Goal: Task Accomplishment & Management: Use online tool/utility

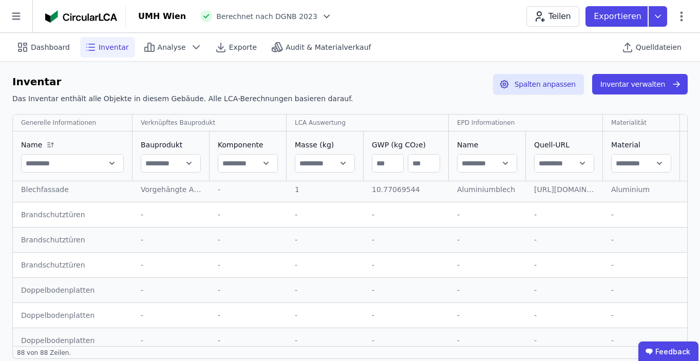
scroll to position [231, 0]
click at [164, 44] on span "Analyse" at bounding box center [172, 47] width 28 height 10
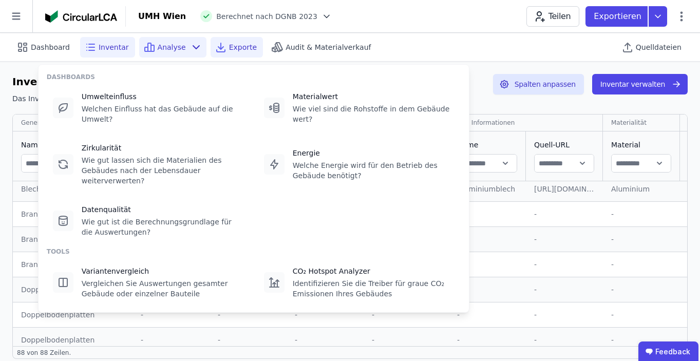
click at [239, 40] on div "Exporte" at bounding box center [236, 47] width 52 height 21
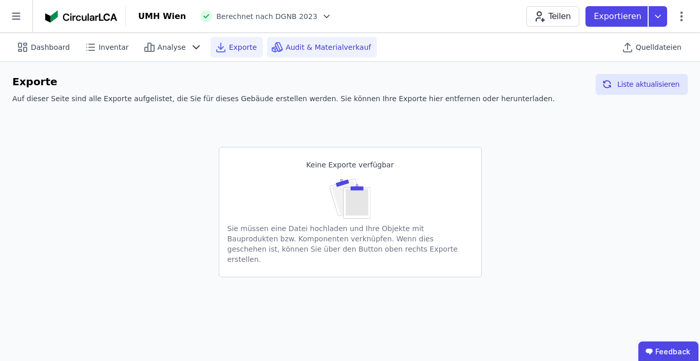
click at [296, 50] on span "Audit & Materialverkauf" at bounding box center [327, 47] width 85 height 10
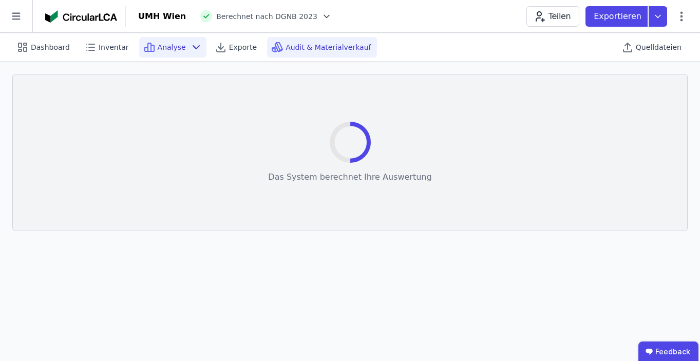
click at [139, 53] on div "Analyse" at bounding box center [172, 47] width 67 height 21
click at [503, 36] on div "Dashboard Inventar Analyse Exporte Audit & Materialverkauf Quelldateien" at bounding box center [349, 47] width 675 height 28
click at [651, 46] on span "Quelldateien" at bounding box center [658, 47] width 46 height 10
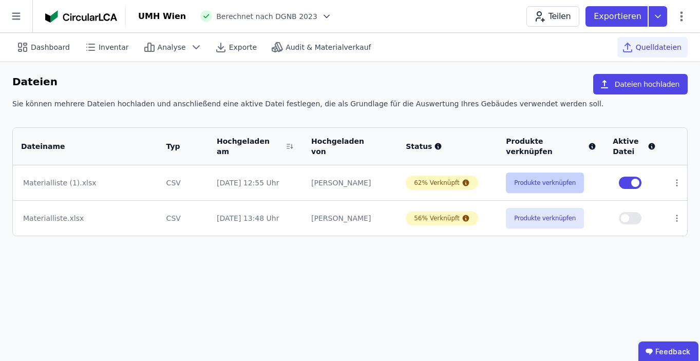
click at [518, 180] on button "Produkte verknüpfen" at bounding box center [545, 182] width 78 height 21
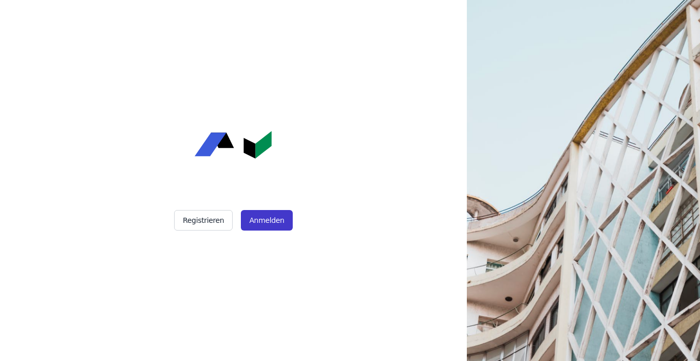
click at [257, 214] on button "Anmelden" at bounding box center [266, 220] width 51 height 21
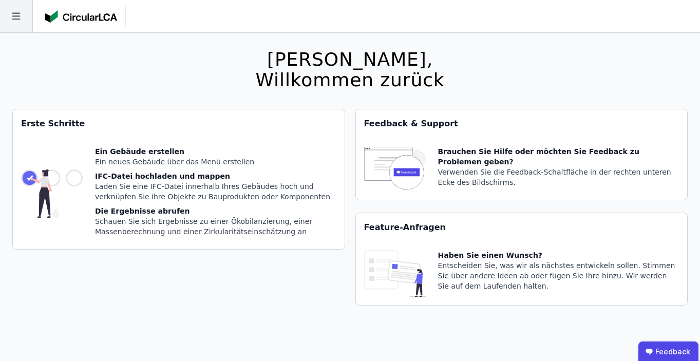
click at [12, 14] on icon at bounding box center [16, 16] width 32 height 32
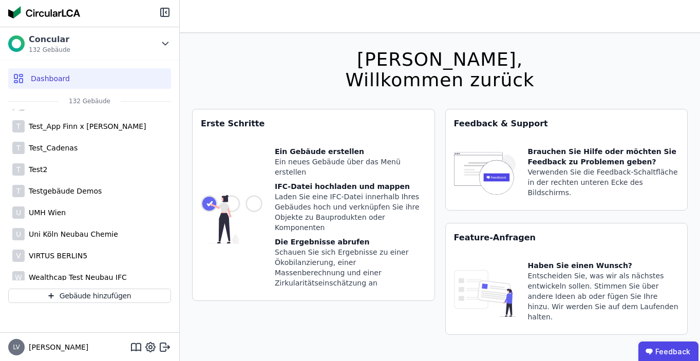
scroll to position [2697, 0]
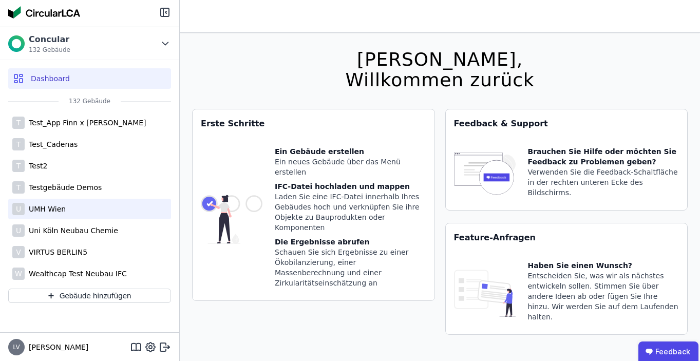
click at [54, 210] on div "UMH Wien" at bounding box center [45, 209] width 41 height 10
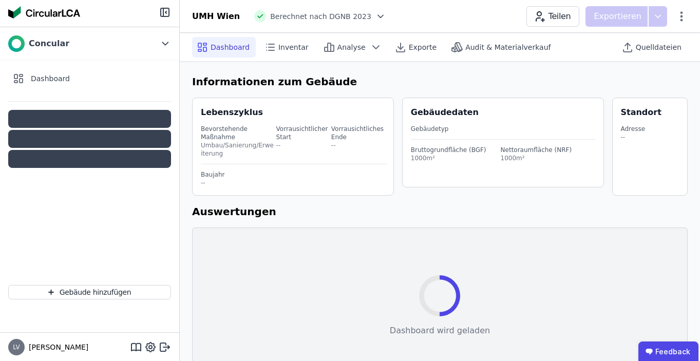
select select "*"
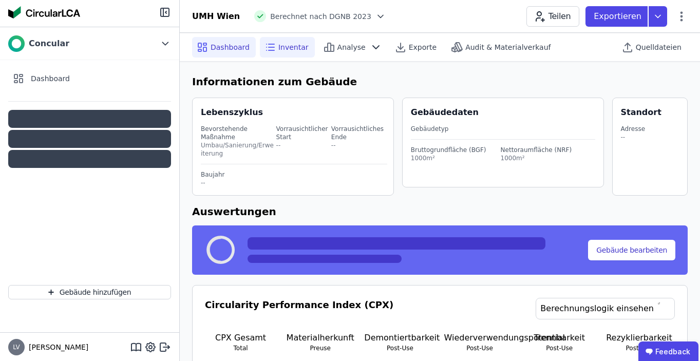
select select "*"
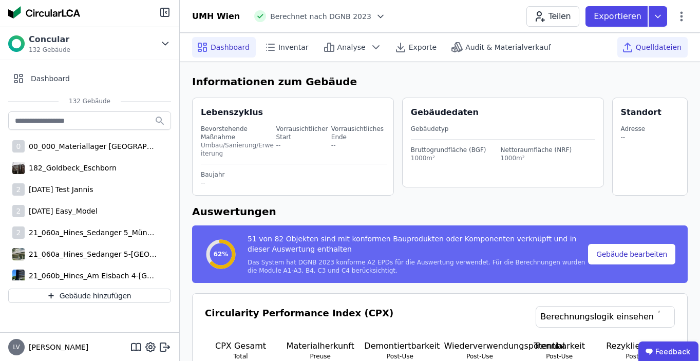
click at [648, 49] on span "Quelldateien" at bounding box center [658, 47] width 46 height 10
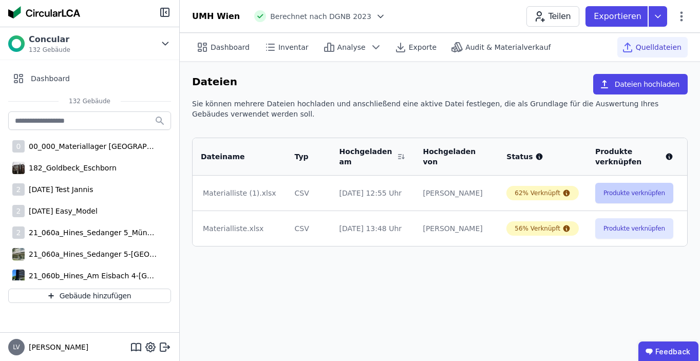
click at [603, 194] on button "Produkte verknüpfen" at bounding box center [634, 193] width 78 height 21
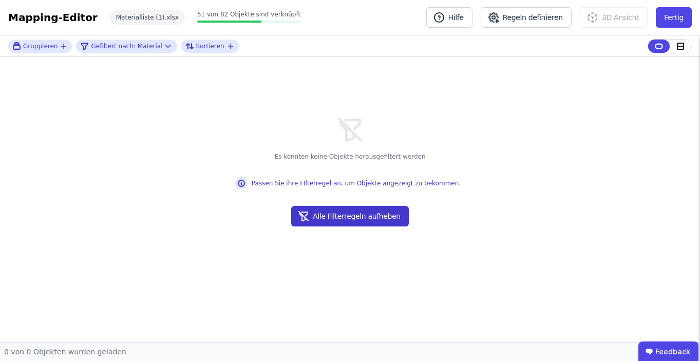
click at [333, 220] on button "Alle Filterregeln aufheben" at bounding box center [350, 216] width 118 height 21
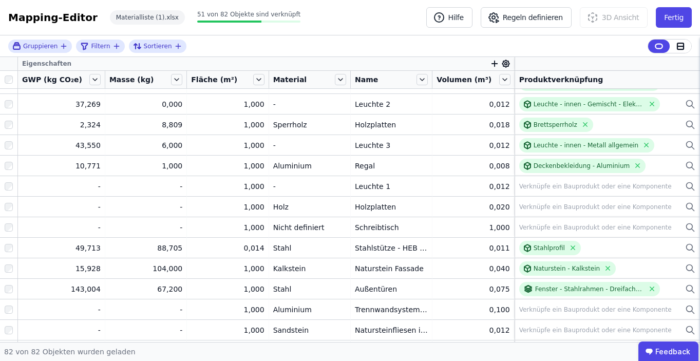
scroll to position [263, 0]
click at [421, 79] on icon at bounding box center [422, 80] width 4 height 2
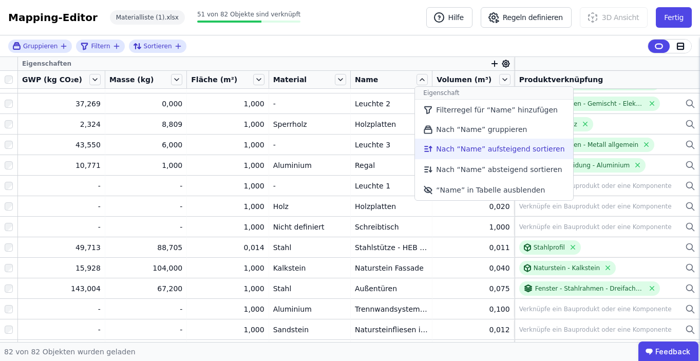
click at [448, 147] on li "Nach “Name” aufsteigend sortieren" at bounding box center [494, 149] width 158 height 21
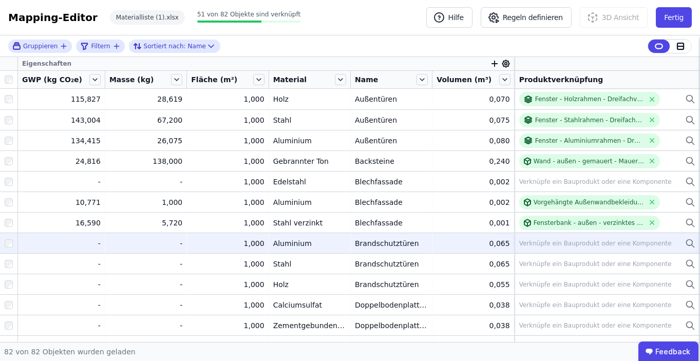
scroll to position [24, 0]
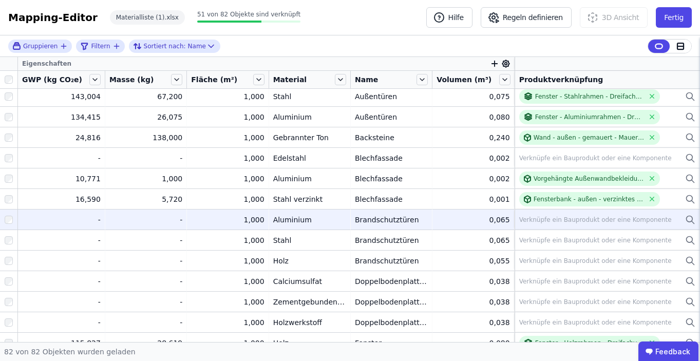
click at [540, 220] on div "Verknüpfe ein Bauprodukt oder eine Komponente" at bounding box center [595, 220] width 152 height 8
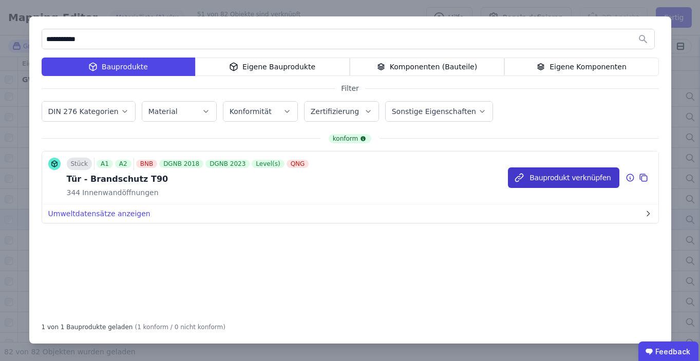
type input "**********"
click at [524, 179] on icon "button" at bounding box center [519, 177] width 10 height 10
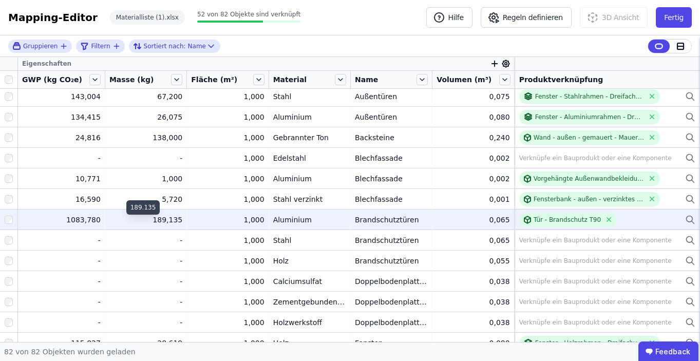
drag, startPoint x: 151, startPoint y: 219, endPoint x: 174, endPoint y: 220, distance: 22.6
click at [174, 219] on div "189,135" at bounding box center [145, 220] width 73 height 10
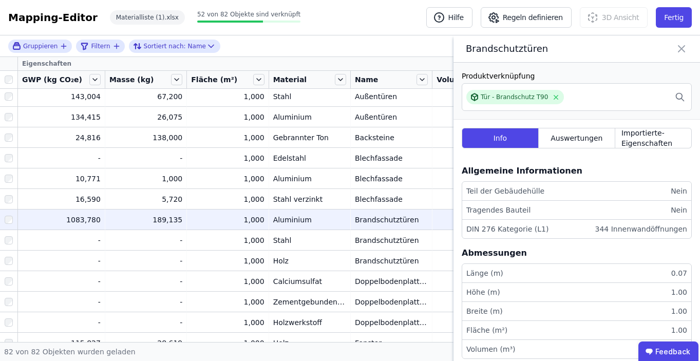
scroll to position [13, 0]
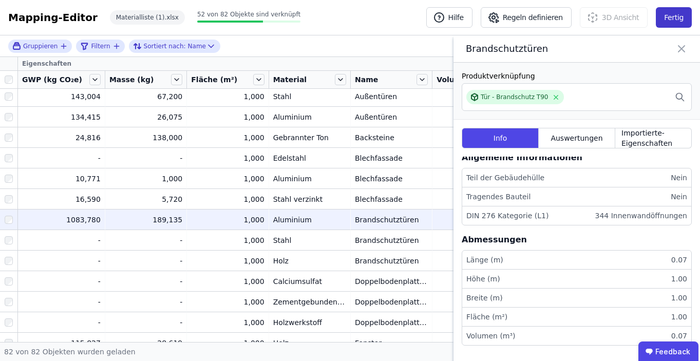
click at [680, 15] on button "Fertig" at bounding box center [673, 17] width 36 height 21
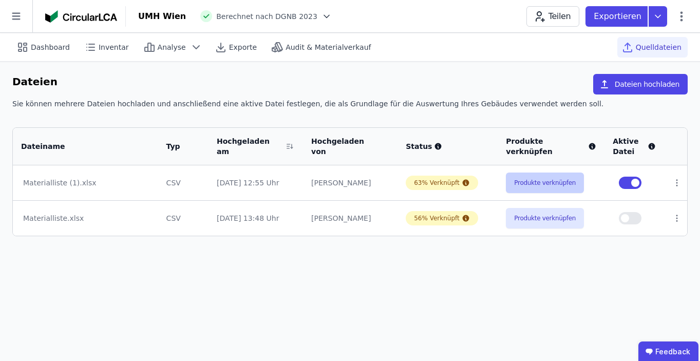
click at [522, 177] on button "Produkte verknüpfen" at bounding box center [545, 182] width 78 height 21
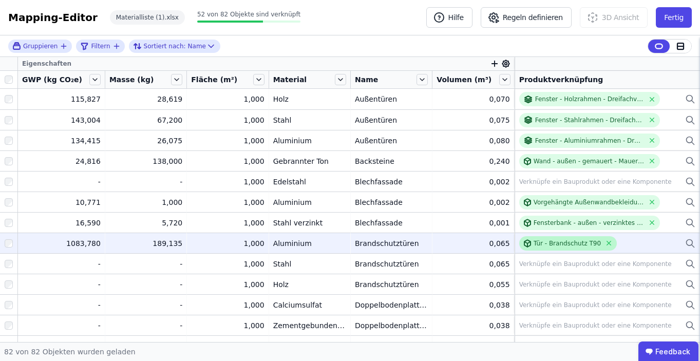
click at [555, 244] on div "Tür - Brandschutz T90" at bounding box center [566, 243] width 67 height 8
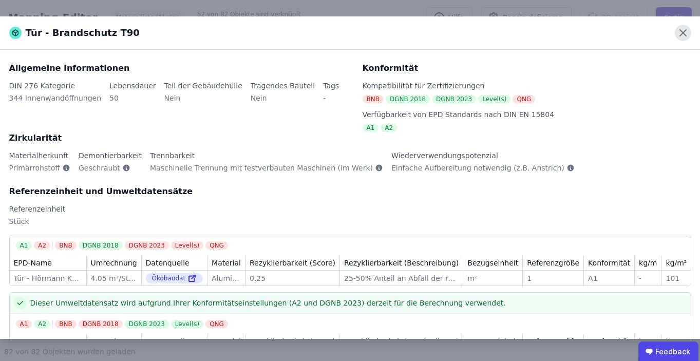
click at [678, 31] on icon at bounding box center [682, 33] width 16 height 16
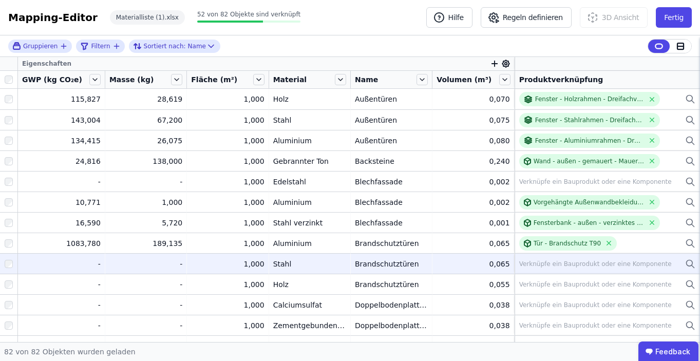
click at [540, 260] on div "Verknüpfe ein Bauprodukt oder eine Komponente" at bounding box center [595, 264] width 152 height 8
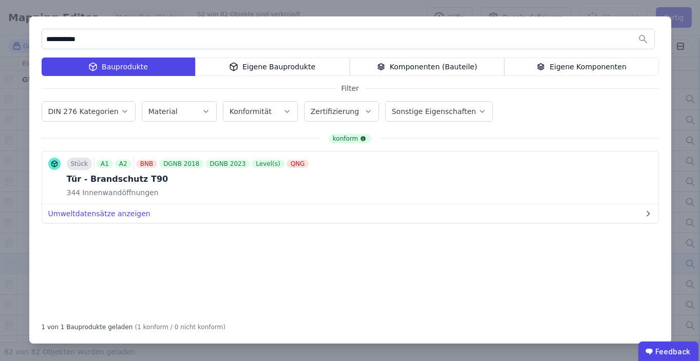
type input "**********"
click at [265, 69] on div "Eigene Bauprodukte" at bounding box center [272, 66] width 155 height 18
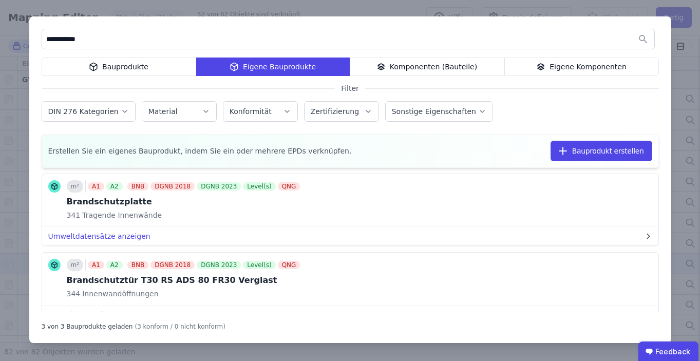
scroll to position [133, 0]
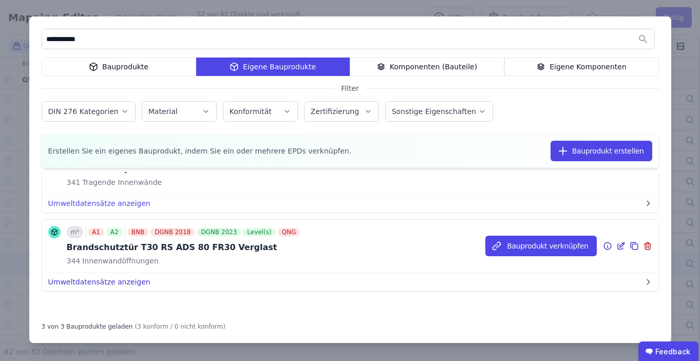
click at [123, 279] on button "Umweltdatensätze anzeigen" at bounding box center [350, 282] width 616 height 18
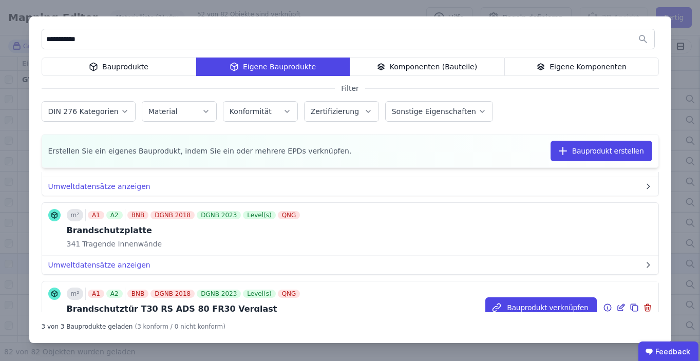
scroll to position [0, 0]
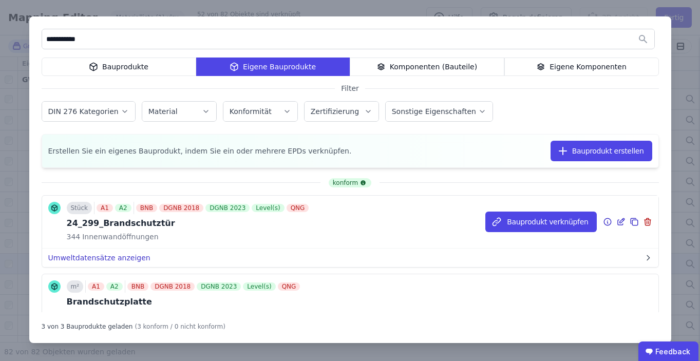
click at [133, 256] on button "Umweltdatensätze anzeigen" at bounding box center [350, 257] width 616 height 18
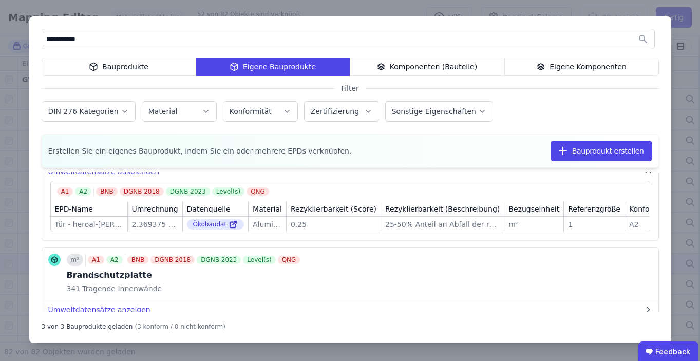
scroll to position [88, 0]
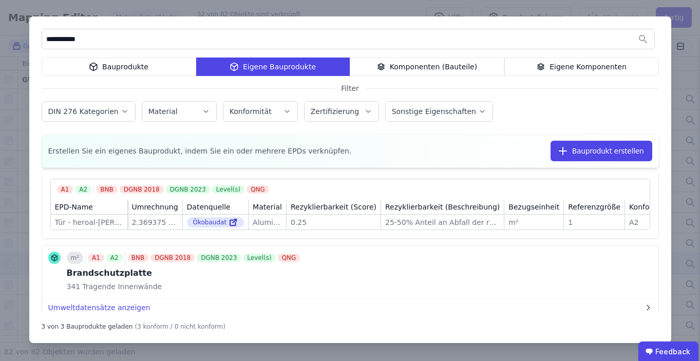
click at [674, 223] on div "**********" at bounding box center [350, 180] width 700 height 361
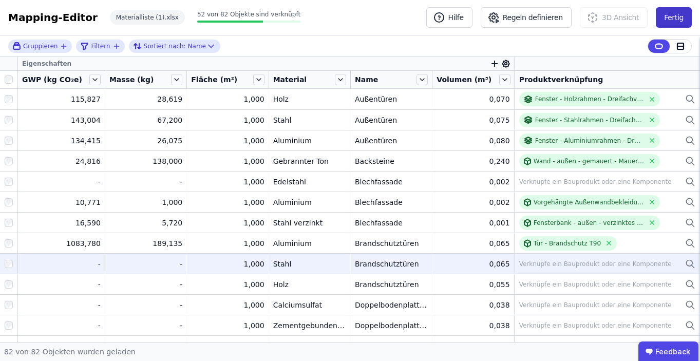
click at [664, 8] on button "Fertig" at bounding box center [673, 17] width 36 height 21
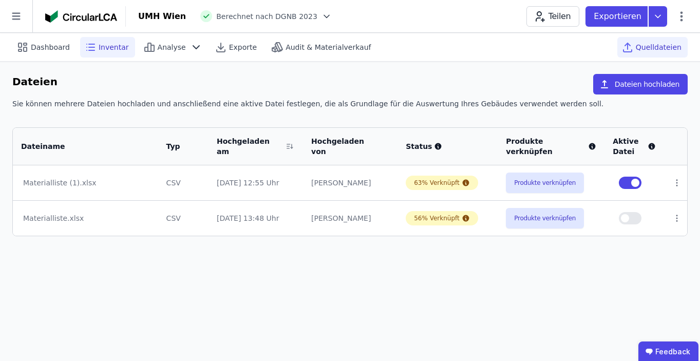
click at [101, 42] on span "Inventar" at bounding box center [114, 47] width 30 height 10
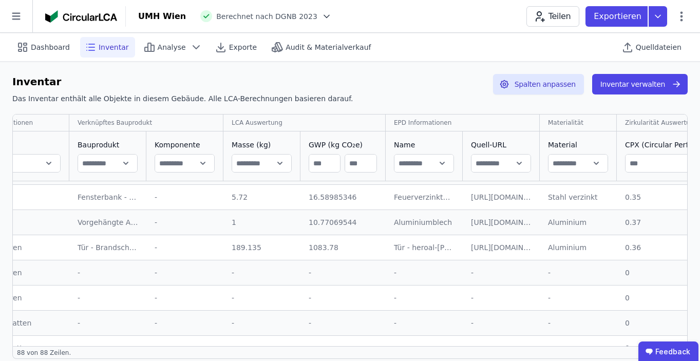
scroll to position [198, 0]
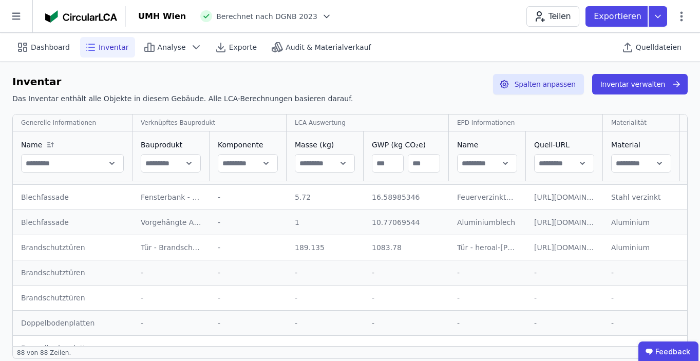
click at [379, 246] on div "1083.78" at bounding box center [406, 247] width 69 height 10
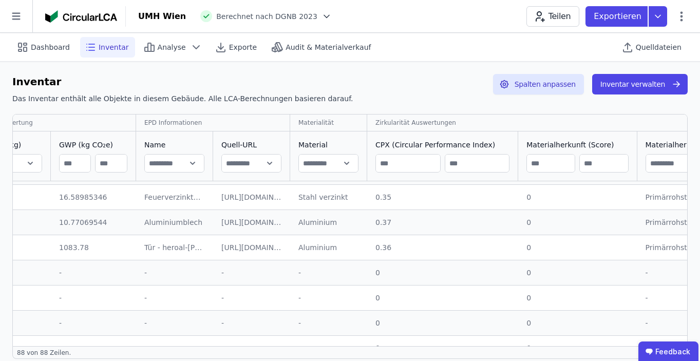
scroll to position [198, 394]
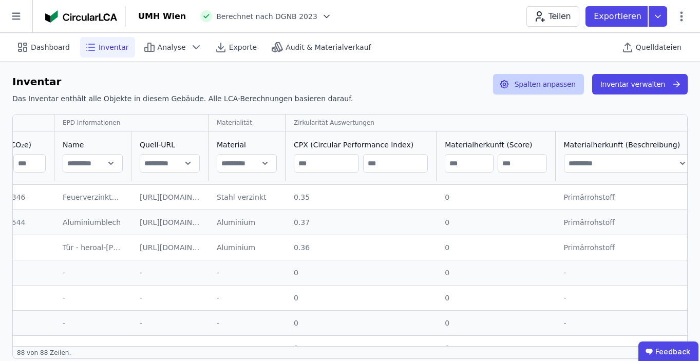
click at [555, 86] on button "Spalten anpassen" at bounding box center [538, 84] width 91 height 21
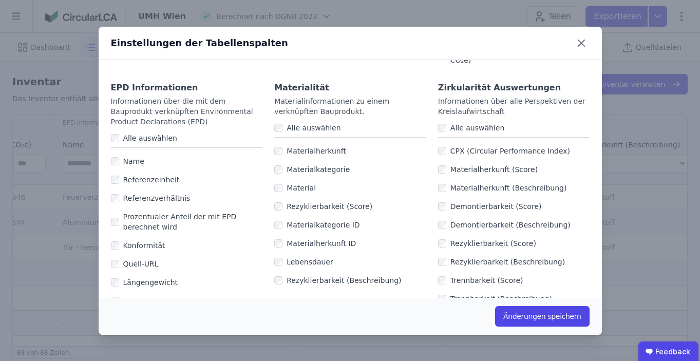
scroll to position [627, 0]
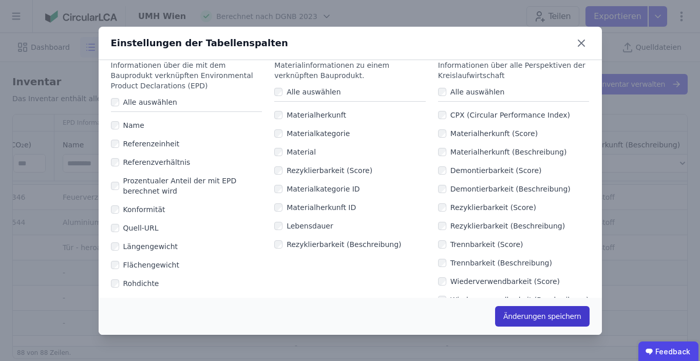
click at [521, 315] on button "Änderungen speichern" at bounding box center [542, 316] width 94 height 21
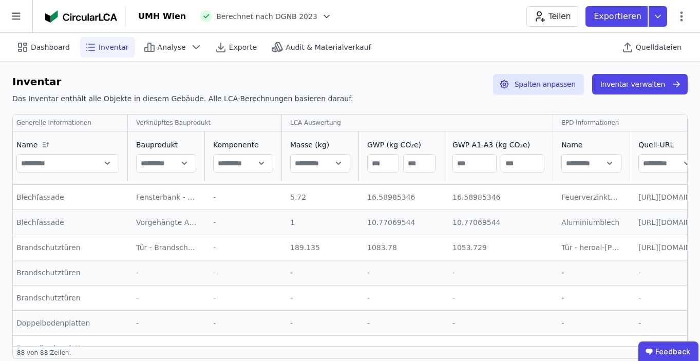
scroll to position [198, 0]
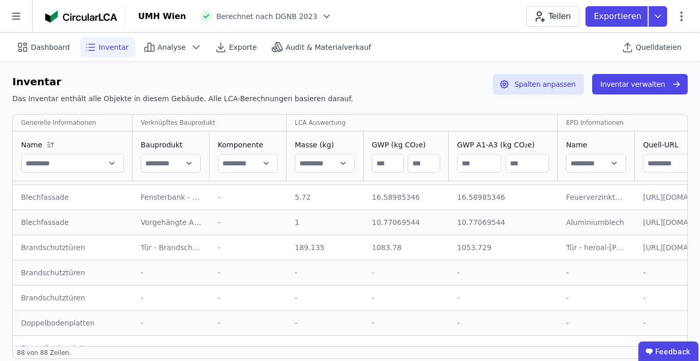
drag, startPoint x: 371, startPoint y: 246, endPoint x: 395, endPoint y: 246, distance: 24.1
click at [395, 246] on td "1083.78 1083.78" at bounding box center [405, 247] width 85 height 25
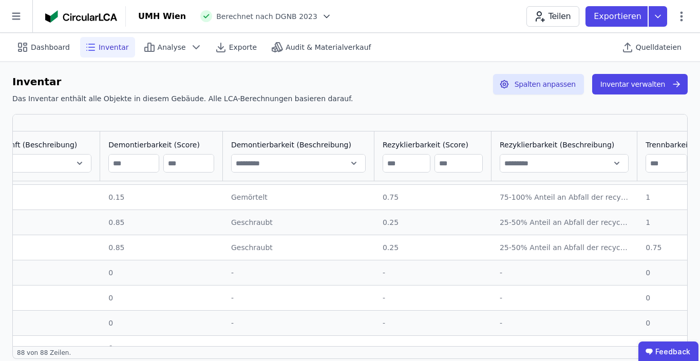
scroll to position [198, 1113]
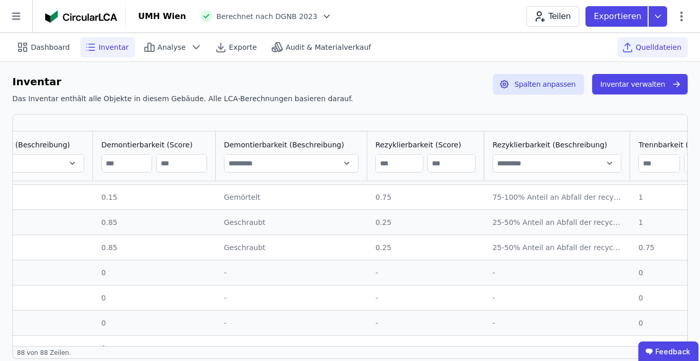
click at [665, 47] on span "Quelldateien" at bounding box center [658, 47] width 46 height 10
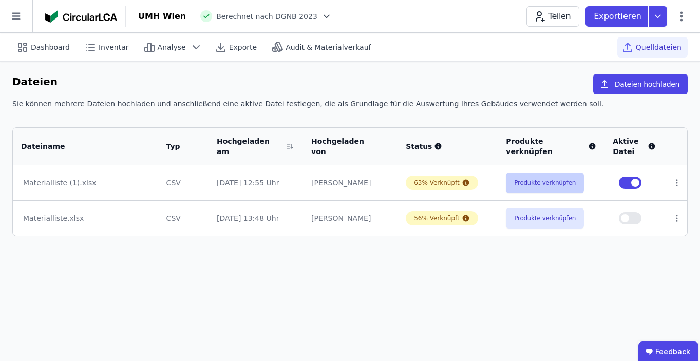
click at [524, 183] on button "Produkte verknüpfen" at bounding box center [545, 182] width 78 height 21
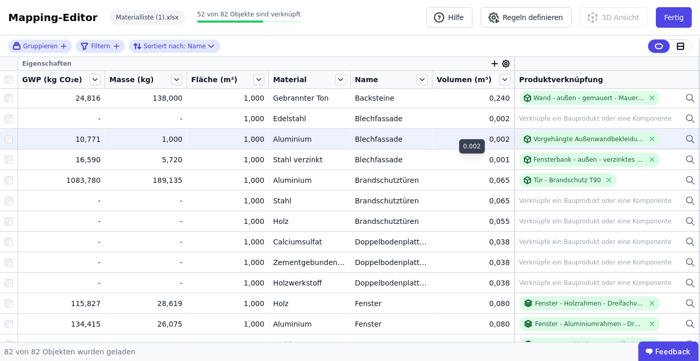
scroll to position [64, 0]
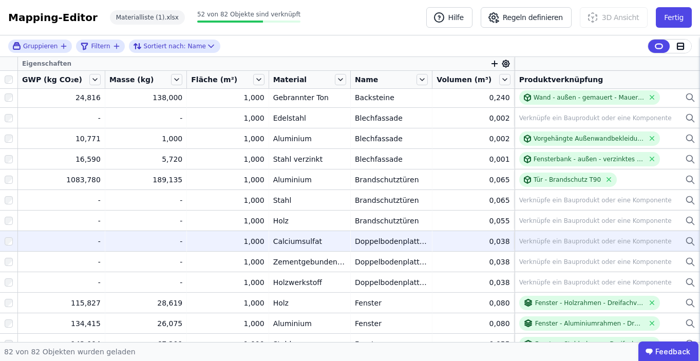
click at [542, 238] on div "Verknüpfe ein Bauprodukt oder eine Komponente" at bounding box center [595, 241] width 152 height 8
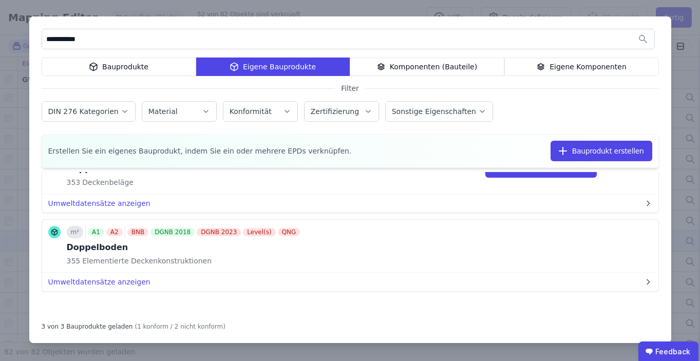
scroll to position [0, 0]
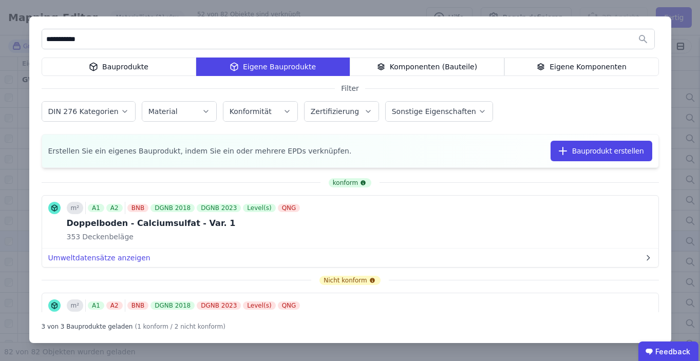
type input "**********"
click at [10, 129] on div "**********" at bounding box center [350, 180] width 700 height 361
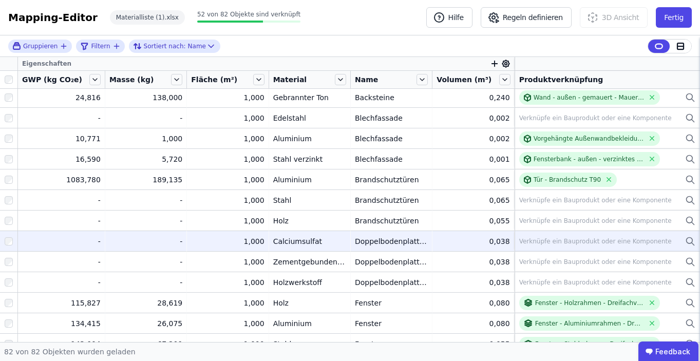
click at [555, 242] on div "Verknüpfe ein Bauprodukt oder eine Komponente" at bounding box center [595, 241] width 152 height 8
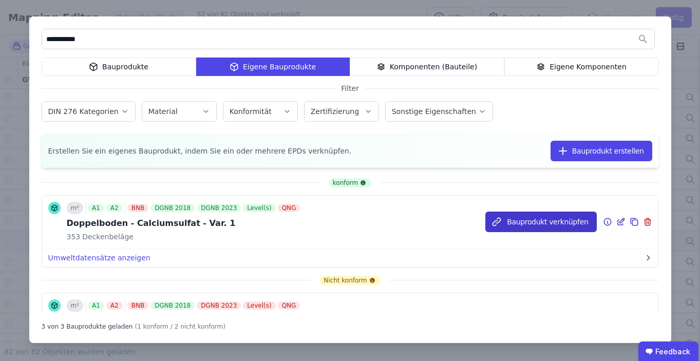
type input "**********"
click at [519, 221] on button "Bauprodukt verknüpfen" at bounding box center [540, 221] width 111 height 21
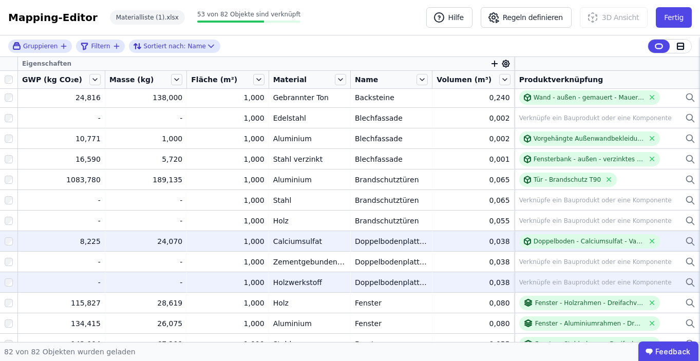
click at [545, 286] on div "Verknüpfe ein Bauprodukt oder eine Komponente" at bounding box center [607, 282] width 176 height 12
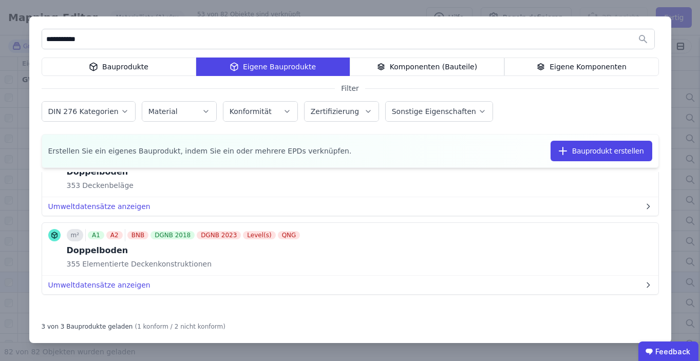
scroll to position [125, 0]
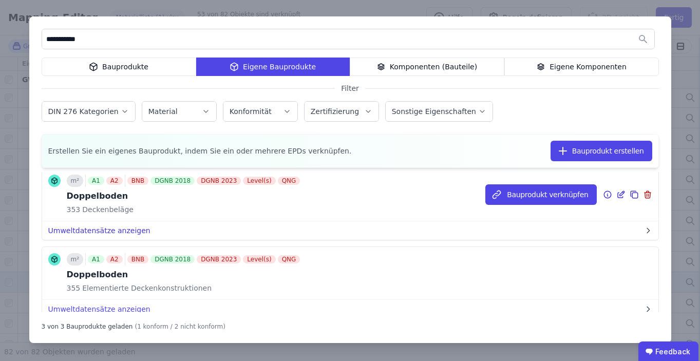
type input "**********"
click at [113, 232] on button "Umweltdatensätze anzeigen" at bounding box center [350, 230] width 616 height 18
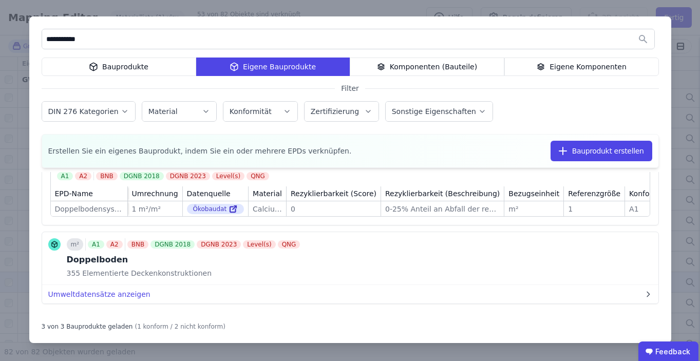
scroll to position [201, 0]
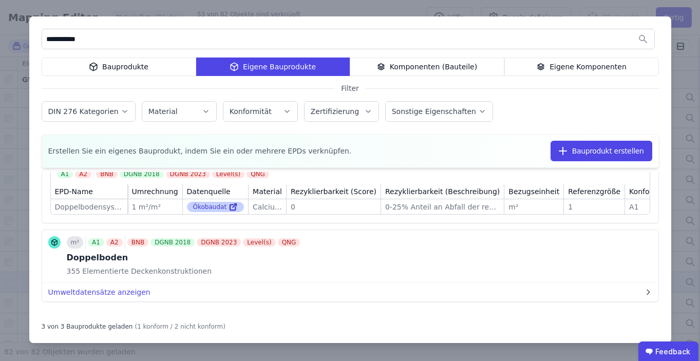
click at [226, 206] on link at bounding box center [231, 207] width 11 height 12
click at [89, 62] on div "Bauprodukte" at bounding box center [119, 66] width 155 height 18
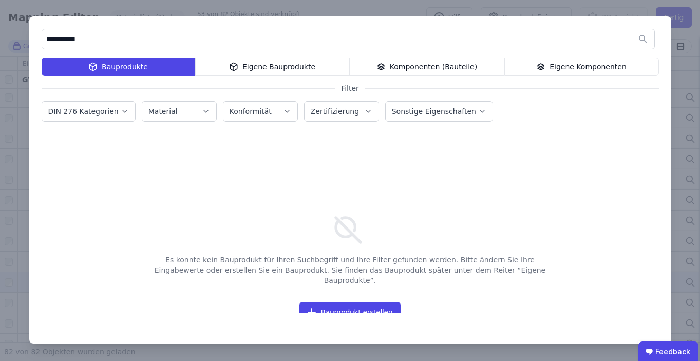
click at [279, 63] on div "Eigene Bauprodukte" at bounding box center [272, 66] width 155 height 18
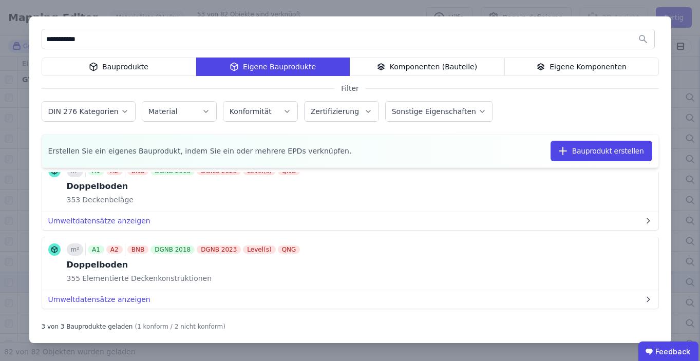
scroll to position [152, 0]
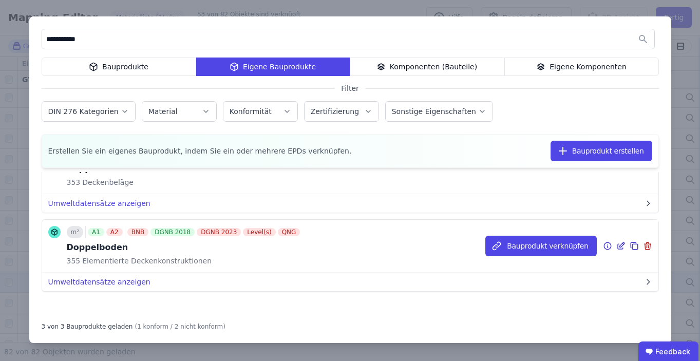
click at [102, 284] on button "Umweltdatensätze anzeigen" at bounding box center [350, 282] width 616 height 18
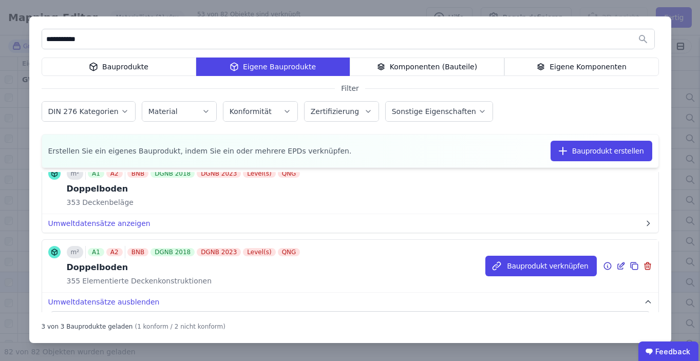
scroll to position [153, 0]
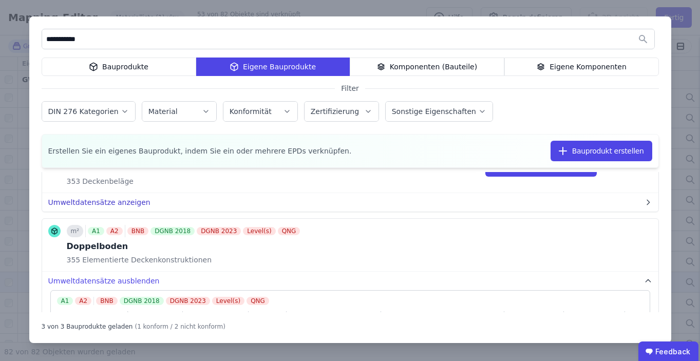
click at [110, 200] on button "Umweltdatensätze anzeigen" at bounding box center [350, 202] width 616 height 18
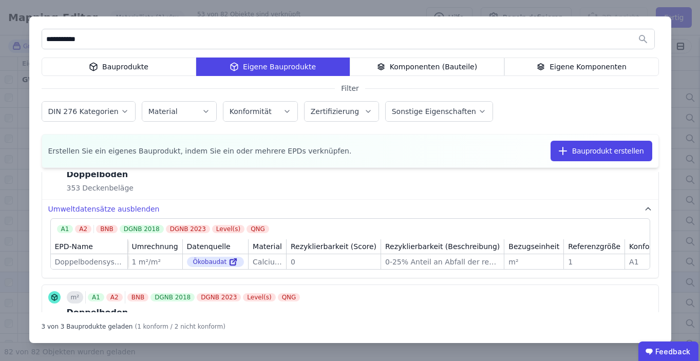
scroll to position [279, 0]
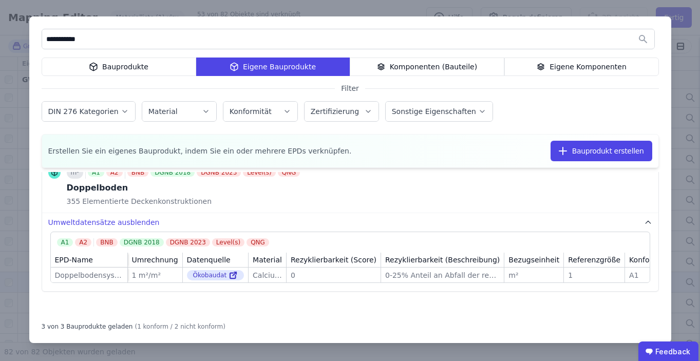
click at [404, 4] on div "**********" at bounding box center [350, 180] width 700 height 361
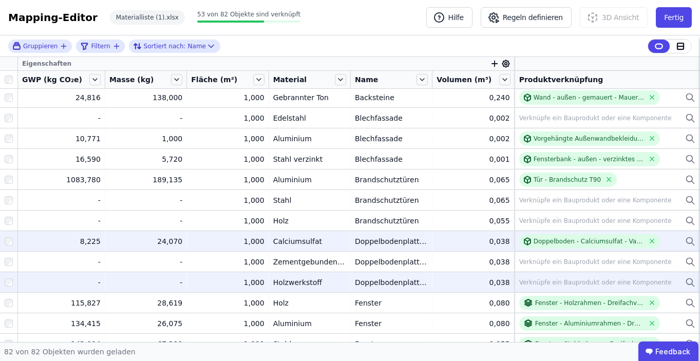
click at [146, 247] on td "24,070 24,070" at bounding box center [146, 240] width 82 height 21
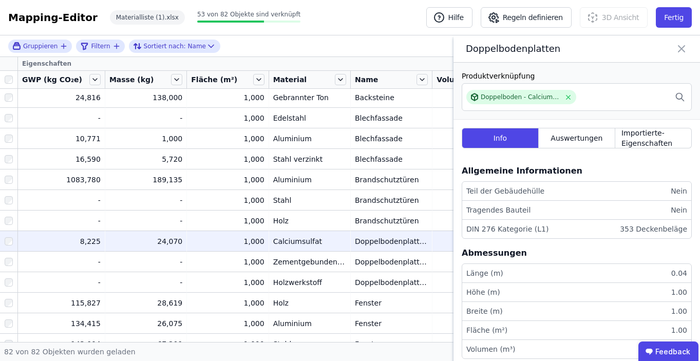
click at [686, 50] on icon at bounding box center [681, 49] width 12 height 14
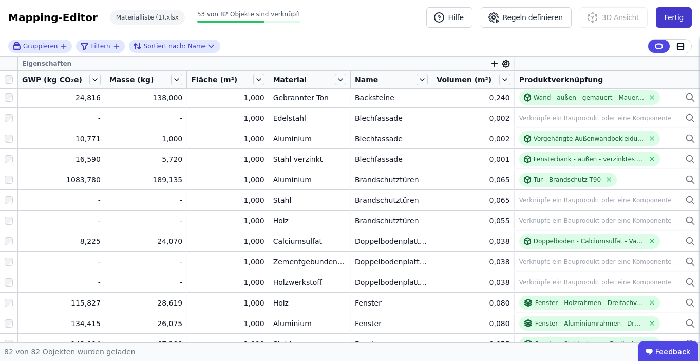
click at [679, 26] on button "Fertig" at bounding box center [673, 17] width 36 height 21
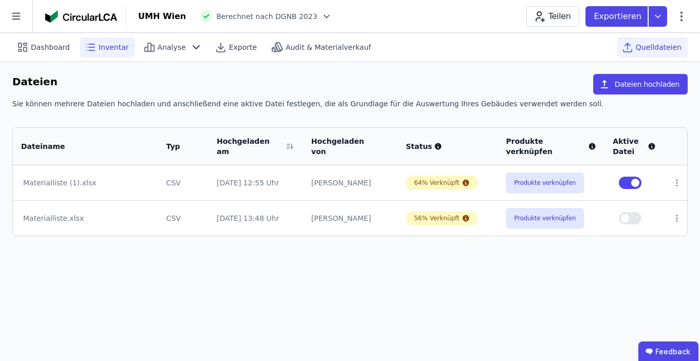
click at [110, 51] on span "Inventar" at bounding box center [114, 47] width 30 height 10
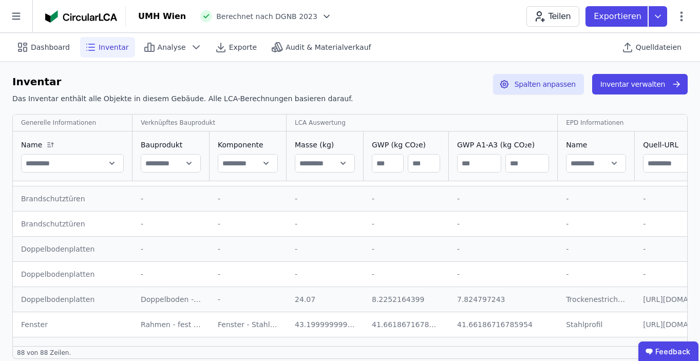
scroll to position [301, 0]
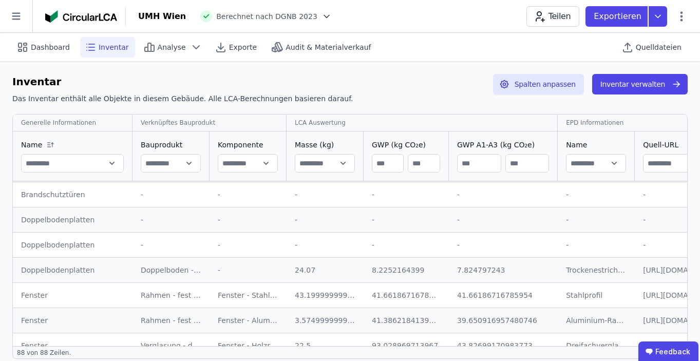
click at [295, 267] on div "24.07" at bounding box center [325, 270] width 61 height 10
click at [400, 268] on div "8.2252164399" at bounding box center [406, 270] width 69 height 10
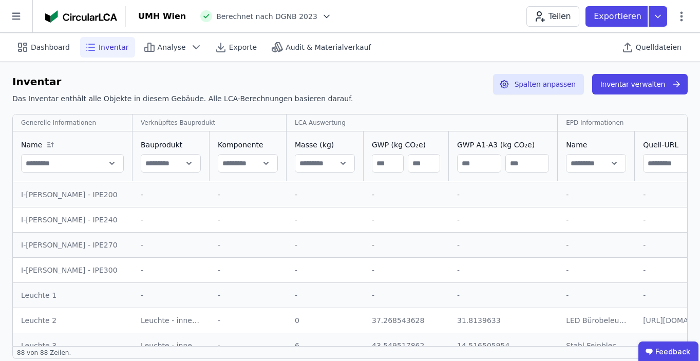
scroll to position [1025, 0]
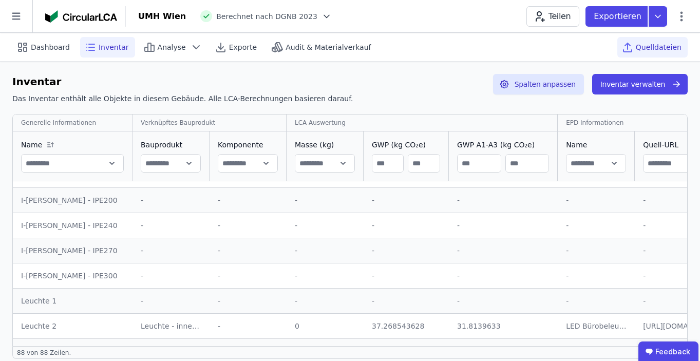
click at [641, 43] on span "Quelldateien" at bounding box center [658, 47] width 46 height 10
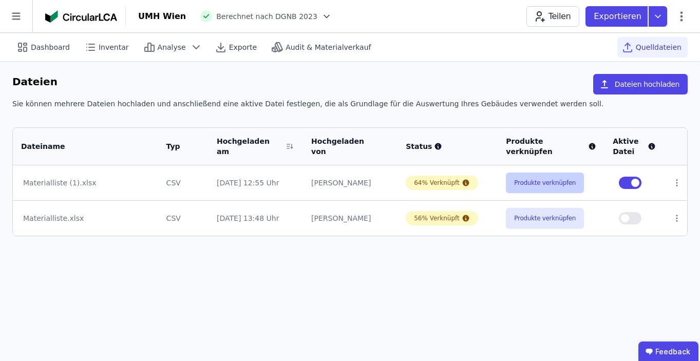
click at [545, 181] on button "Produkte verknüpfen" at bounding box center [545, 182] width 78 height 21
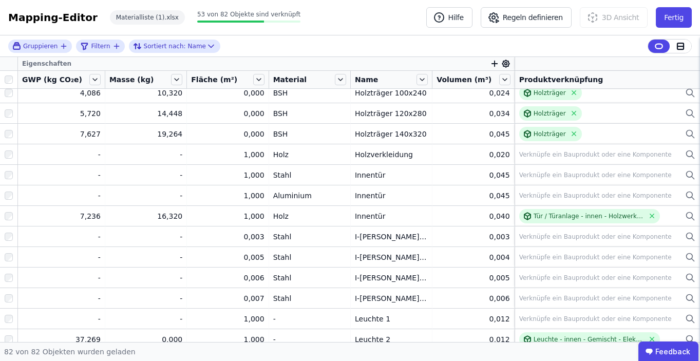
scroll to position [607, 0]
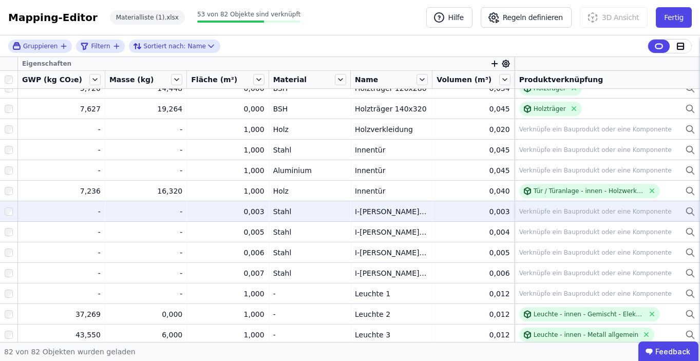
click at [541, 211] on div "Verknüpfe ein Bauprodukt oder eine Komponente" at bounding box center [595, 211] width 152 height 8
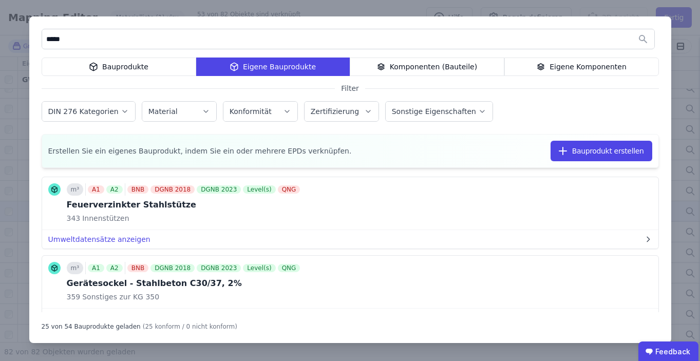
scroll to position [1102, 0]
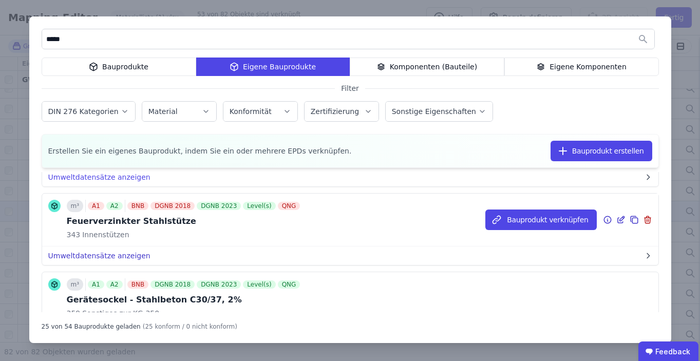
click at [132, 254] on button "Umweltdatensätze anzeigen" at bounding box center [350, 255] width 616 height 18
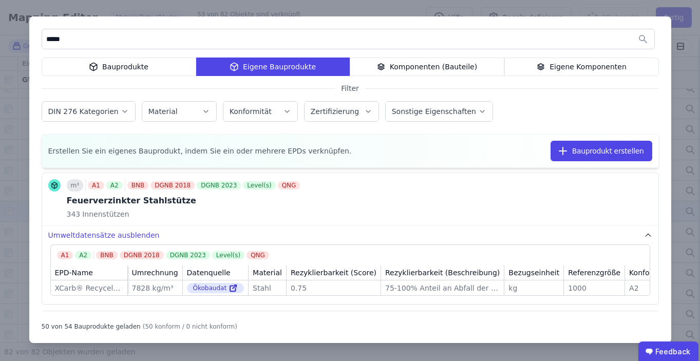
scroll to position [1090, 0]
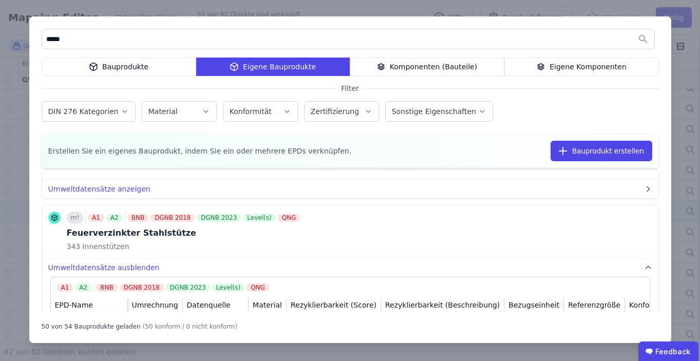
click at [140, 69] on div "Bauprodukte" at bounding box center [119, 66] width 155 height 18
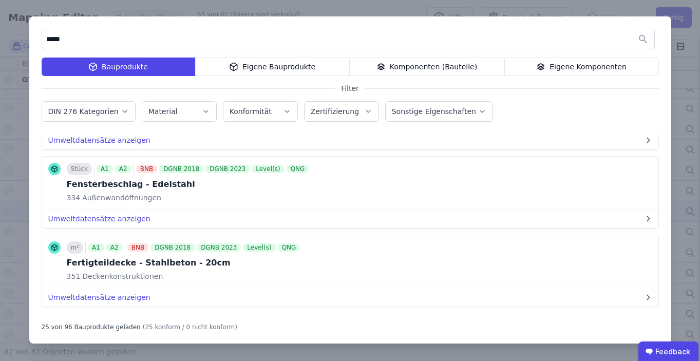
scroll to position [1490, 0]
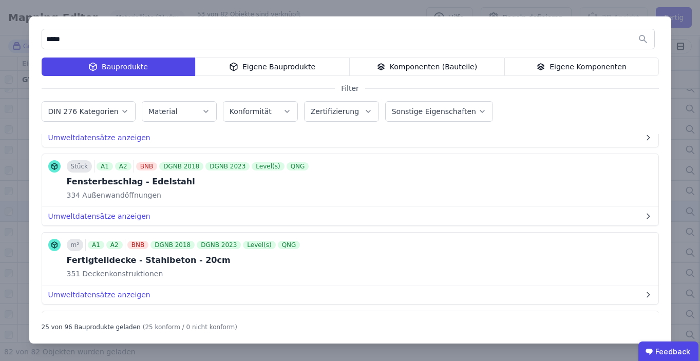
click at [100, 43] on input "*****" at bounding box center [348, 39] width 612 height 18
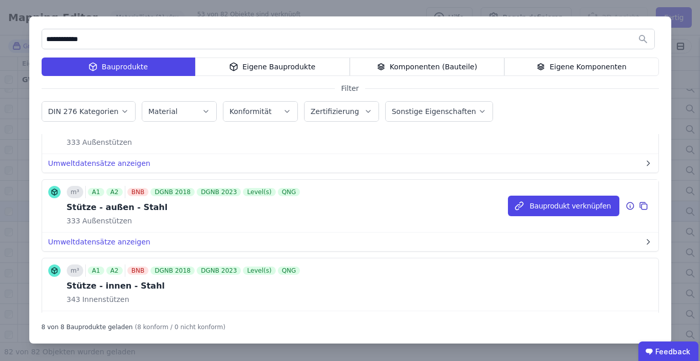
scroll to position [136, 0]
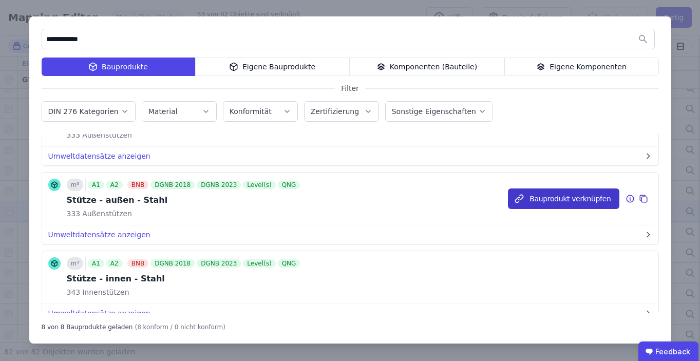
type input "**********"
click at [524, 199] on icon "button" at bounding box center [519, 199] width 10 height 10
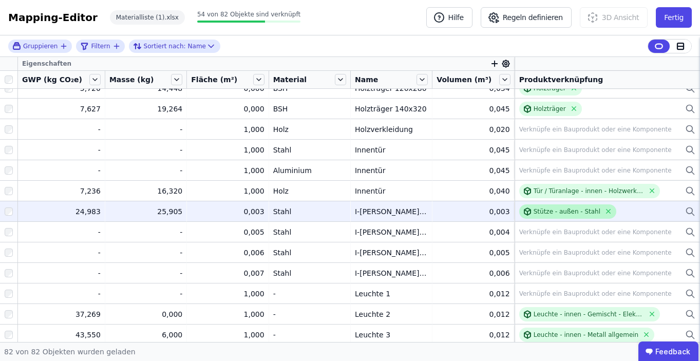
click at [552, 208] on div "Stütze - außen - Stahl" at bounding box center [566, 211] width 67 height 8
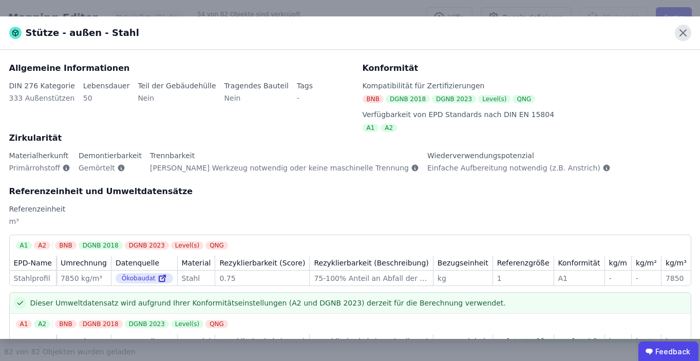
click at [686, 33] on icon at bounding box center [682, 33] width 16 height 16
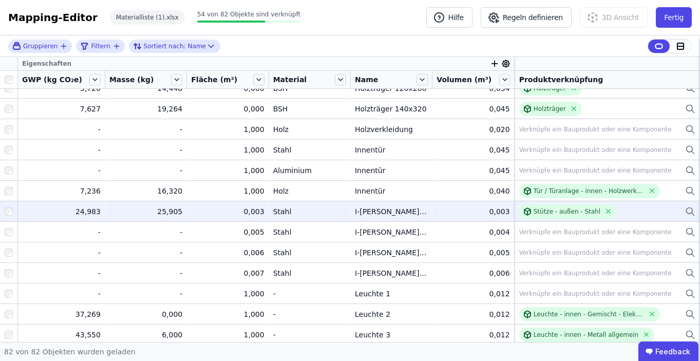
click at [628, 208] on div "Stütze - außen - Stahl" at bounding box center [607, 211] width 176 height 14
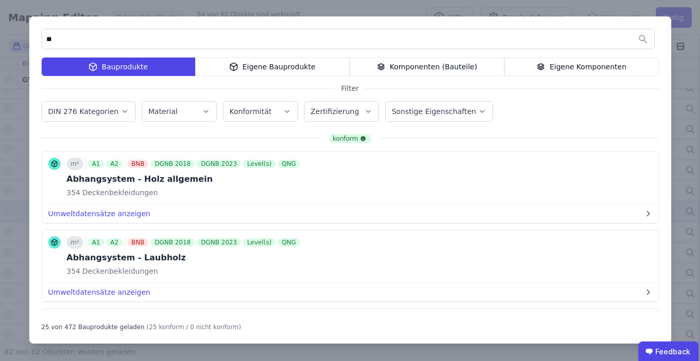
type input "*"
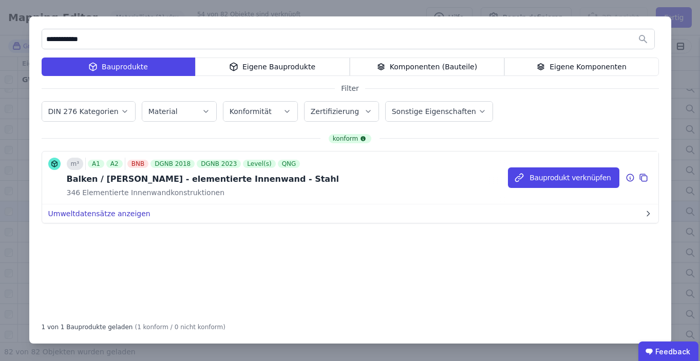
type input "**********"
click at [119, 213] on button "Umweltdatensätze anzeigen" at bounding box center [350, 213] width 616 height 18
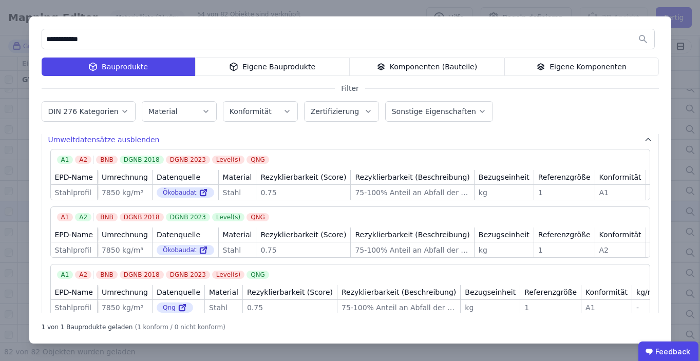
scroll to position [73, 0]
click at [203, 191] on icon at bounding box center [205, 192] width 4 height 4
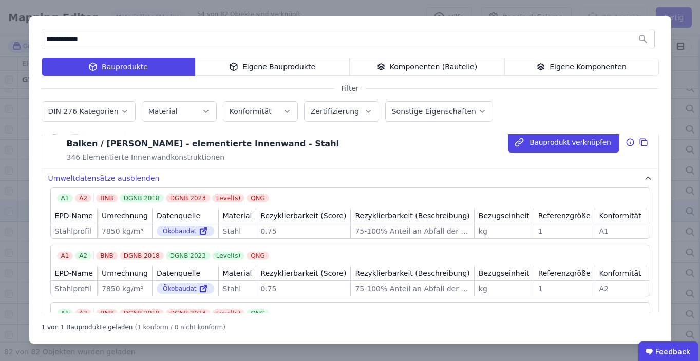
scroll to position [22, 0]
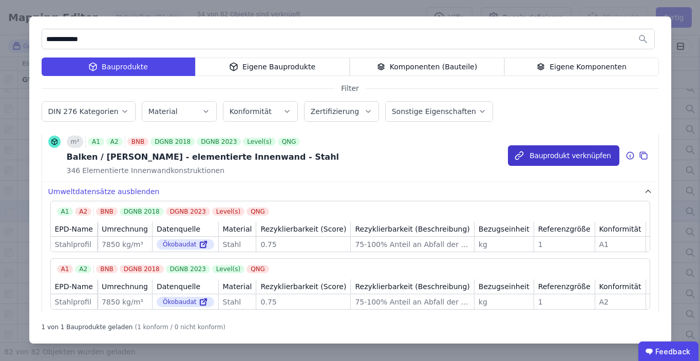
click at [535, 155] on button "Bauprodukt verknüpfen" at bounding box center [563, 155] width 111 height 21
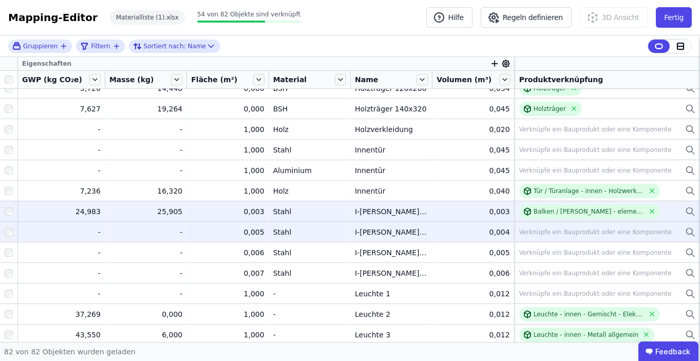
click at [537, 233] on div "Verknüpfe ein Bauprodukt oder eine Komponente" at bounding box center [595, 232] width 152 height 8
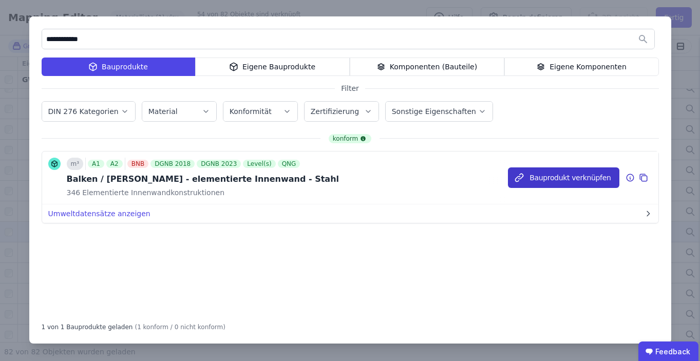
type input "**********"
click at [530, 177] on button "Bauprodukt verknüpfen" at bounding box center [563, 177] width 111 height 21
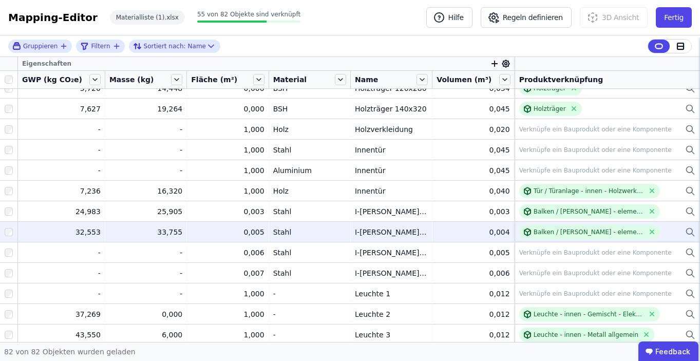
click at [565, 230] on div "Balken / [PERSON_NAME] - elementierte Innenwand - Stahl" at bounding box center [588, 232] width 111 height 8
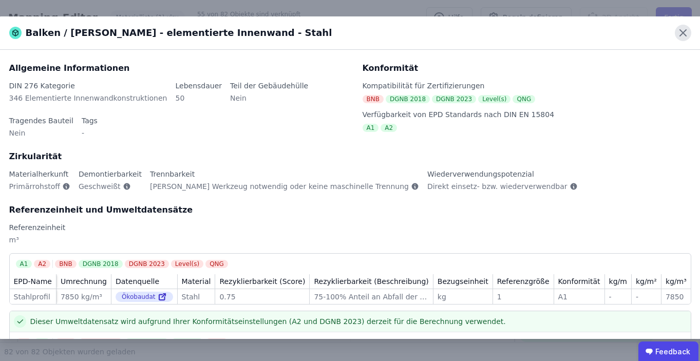
click at [684, 32] on icon at bounding box center [682, 33] width 16 height 16
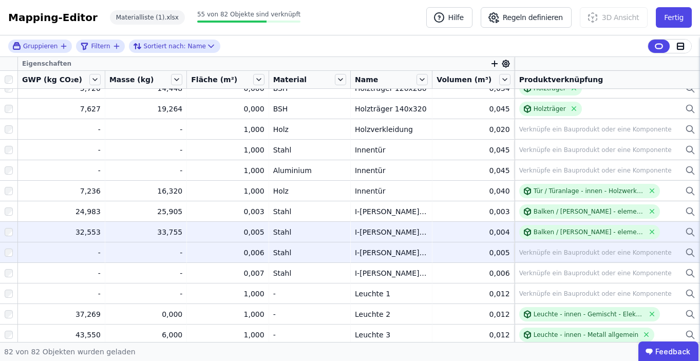
click at [556, 252] on div "Verknüpfe ein Bauprodukt oder eine Komponente" at bounding box center [595, 252] width 152 height 8
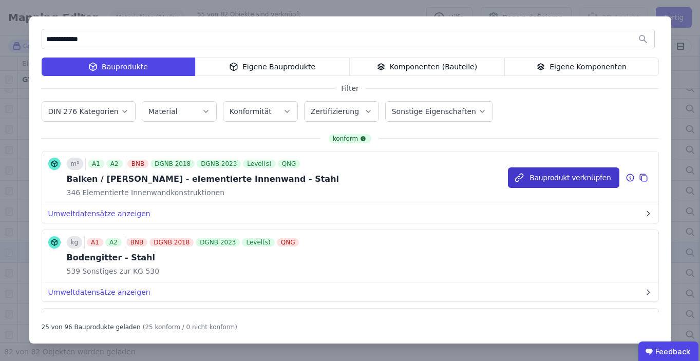
type input "**********"
click at [542, 173] on button "Bauprodukt verknüpfen" at bounding box center [563, 177] width 111 height 21
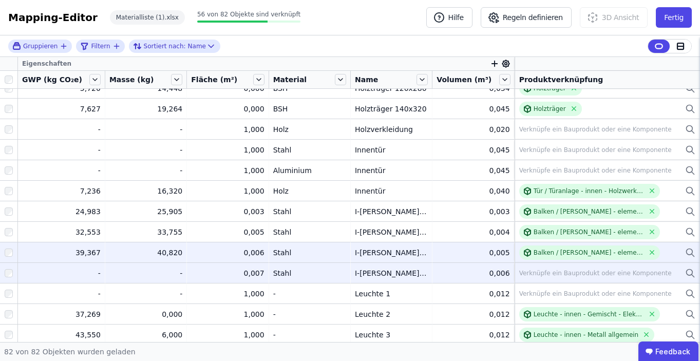
click at [548, 270] on div "Verknüpfe ein Bauprodukt oder eine Komponente" at bounding box center [595, 273] width 152 height 8
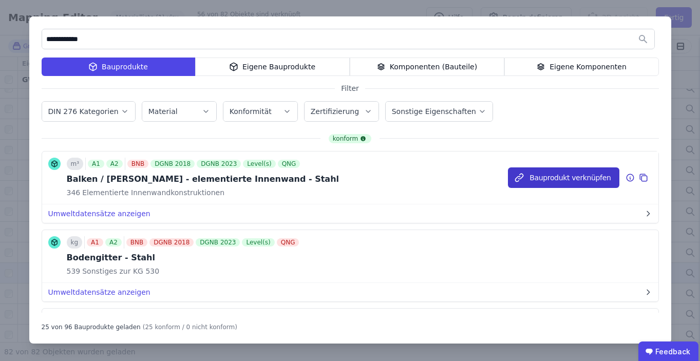
type input "**********"
click at [541, 179] on button "Bauprodukt verknüpfen" at bounding box center [563, 177] width 111 height 21
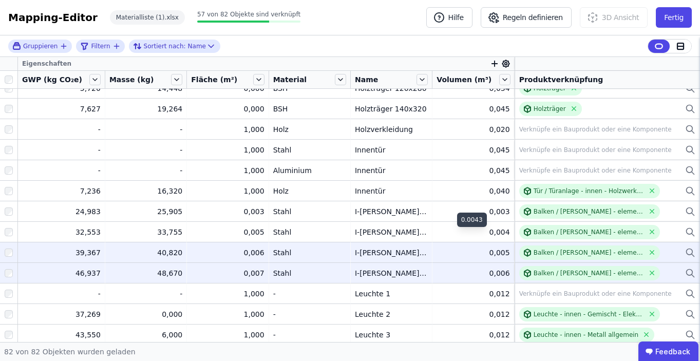
click at [408, 245] on td "I-[PERSON_NAME] - IPE270 I-[PERSON_NAME] - IPE270" at bounding box center [392, 252] width 82 height 21
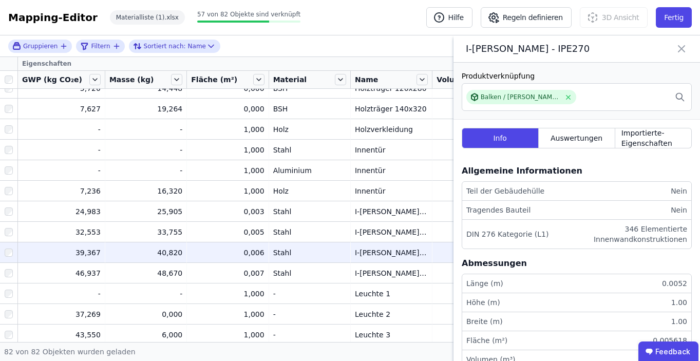
click at [688, 46] on div "I-[PERSON_NAME] - IPE270" at bounding box center [576, 48] width 246 height 27
click at [675, 47] on icon at bounding box center [681, 49] width 12 height 14
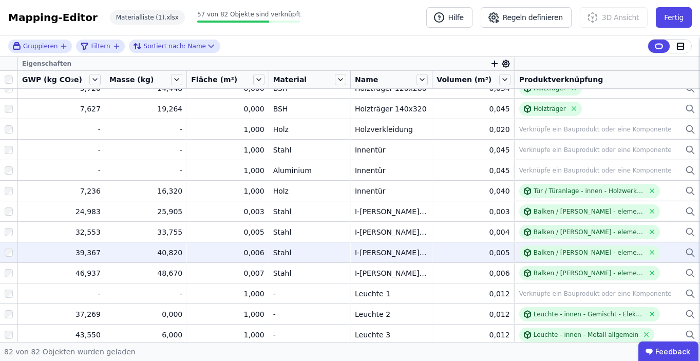
scroll to position [606, 0]
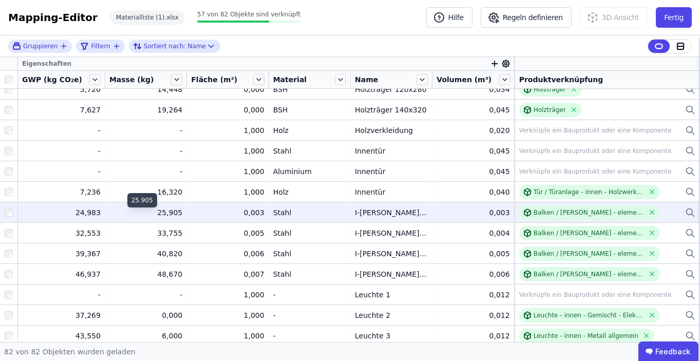
click at [159, 211] on div "25,905" at bounding box center [145, 212] width 73 height 10
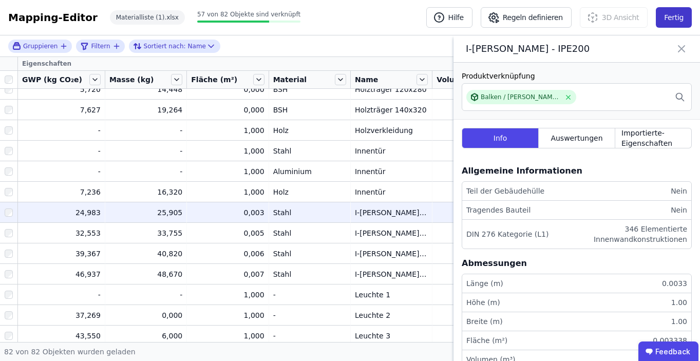
click at [673, 20] on button "Fertig" at bounding box center [673, 17] width 36 height 21
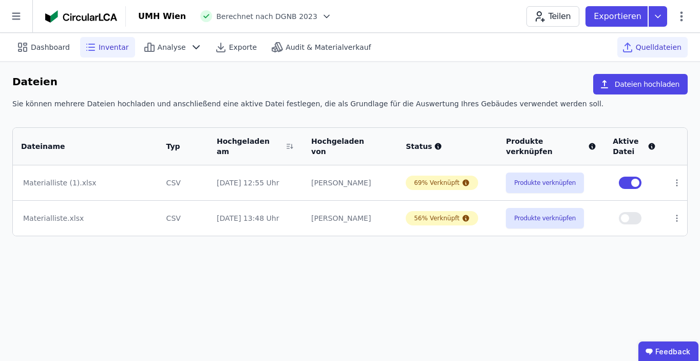
click at [113, 48] on span "Inventar" at bounding box center [114, 47] width 30 height 10
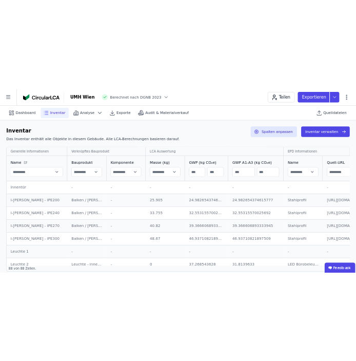
scroll to position [1009, 0]
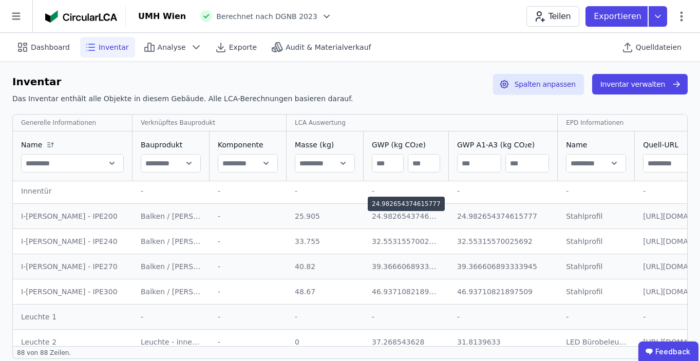
click at [376, 202] on div "24.982654374615777" at bounding box center [406, 204] width 77 height 14
click at [382, 204] on div "24.982654374615777" at bounding box center [406, 204] width 77 height 14
click at [401, 215] on div "24.982654374615777" at bounding box center [406, 216] width 69 height 10
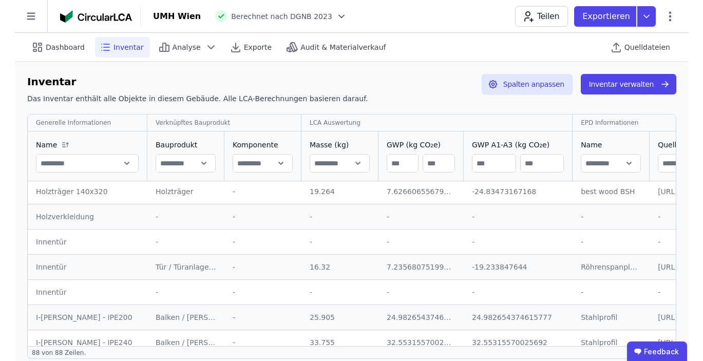
scroll to position [909, 0]
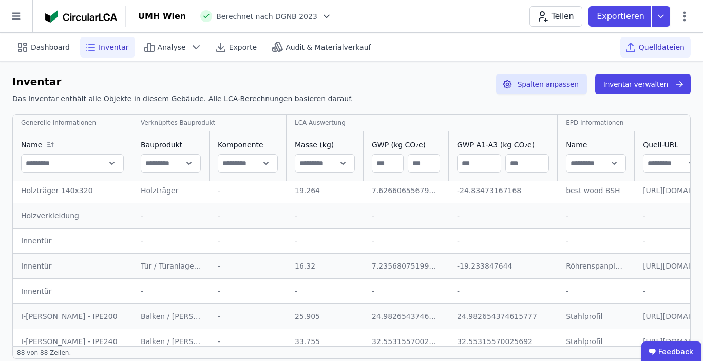
click at [663, 38] on div "Quelldateien" at bounding box center [655, 47] width 70 height 21
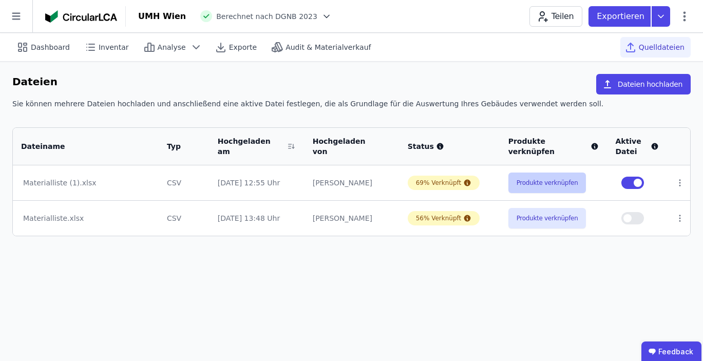
click at [560, 177] on button "Produkte verknüpfen" at bounding box center [547, 182] width 78 height 21
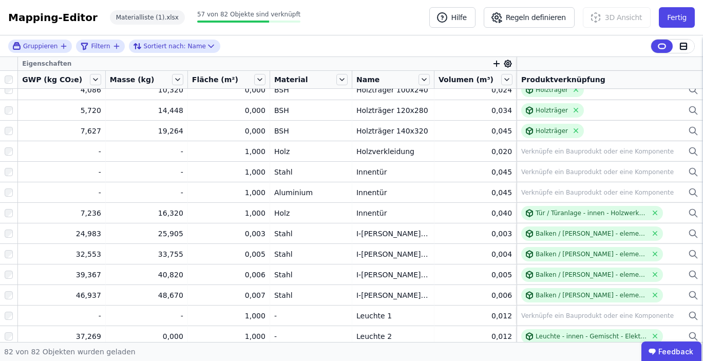
scroll to position [527, 0]
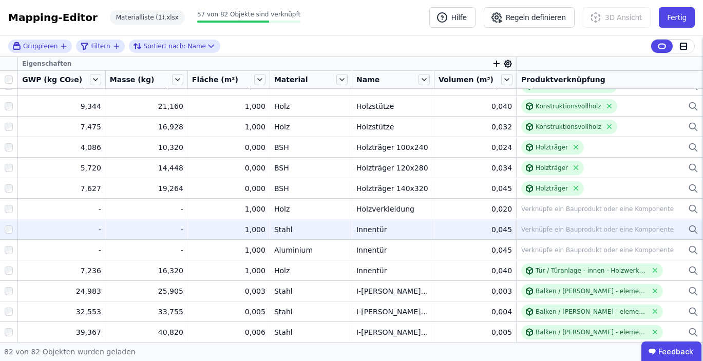
click at [695, 229] on icon at bounding box center [692, 228] width 6 height 6
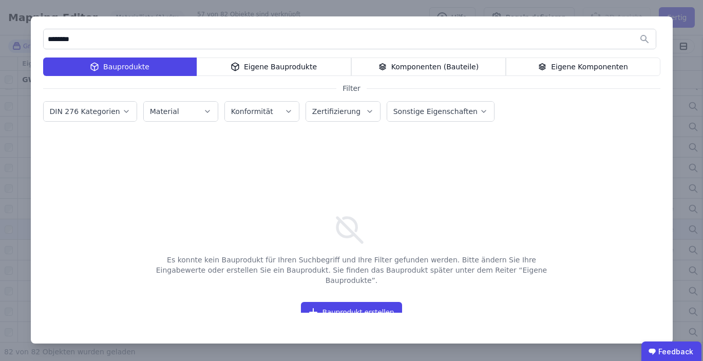
type input "********"
click at [249, 61] on div "Eigene Bauprodukte" at bounding box center [274, 66] width 155 height 18
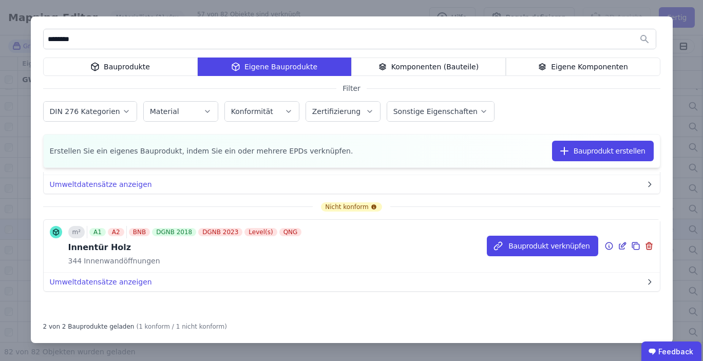
scroll to position [0, 0]
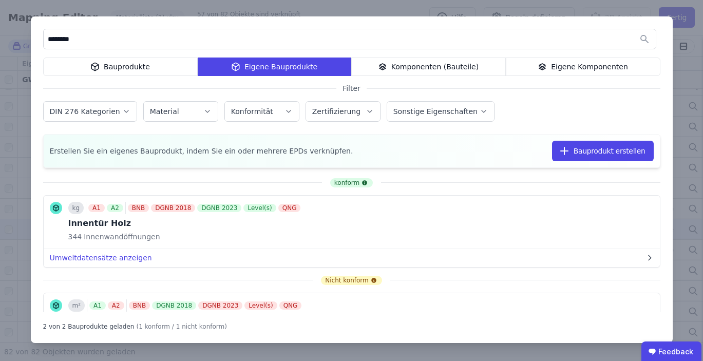
click at [23, 141] on div "******** Bauprodukte Eigene Bauprodukte Komponenten (Bauteile) Eigene Komponent…" at bounding box center [351, 180] width 703 height 361
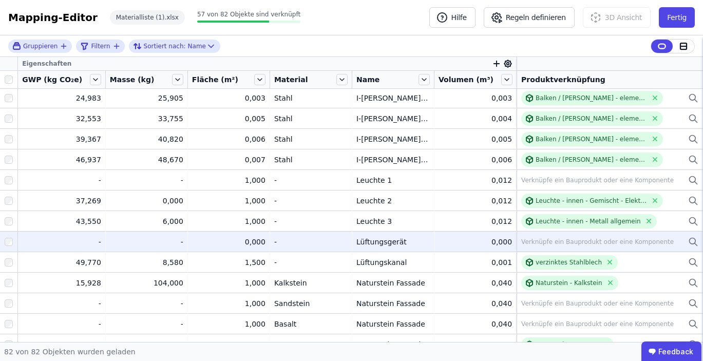
scroll to position [722, 0]
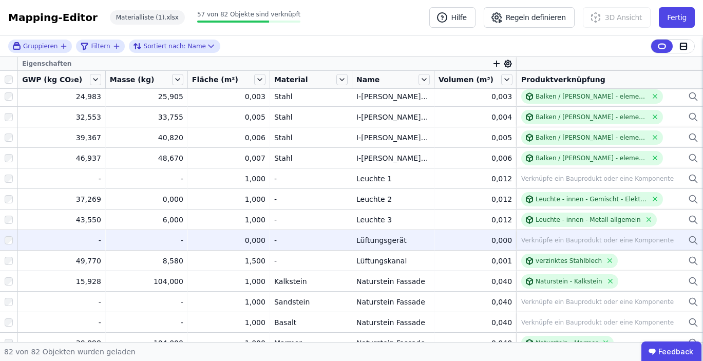
click at [536, 239] on div "Verknüpfe ein Bauprodukt oder eine Komponente" at bounding box center [597, 240] width 152 height 8
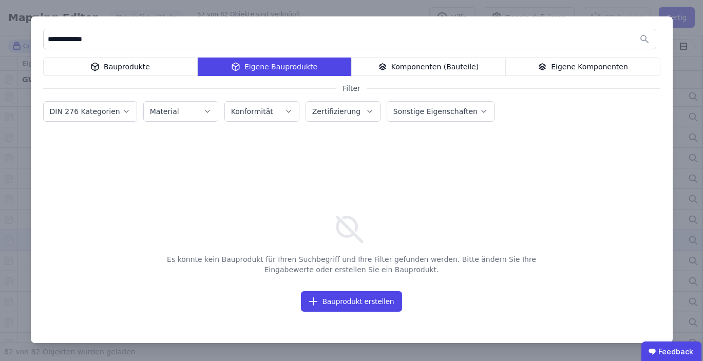
click at [78, 58] on div "Bauprodukte" at bounding box center [120, 66] width 155 height 18
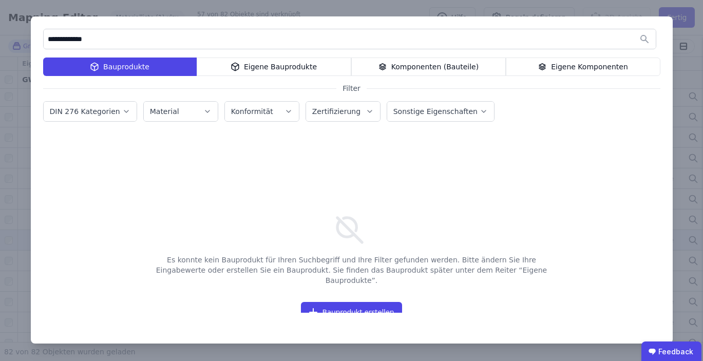
click at [95, 40] on input "**********" at bounding box center [350, 39] width 612 height 18
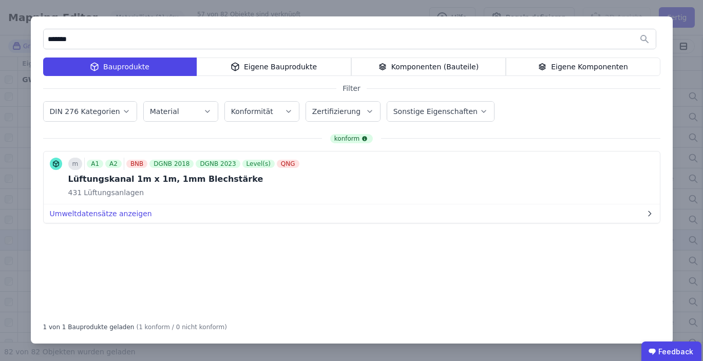
type input "*******"
click at [286, 70] on div "Eigene Bauprodukte" at bounding box center [274, 66] width 155 height 18
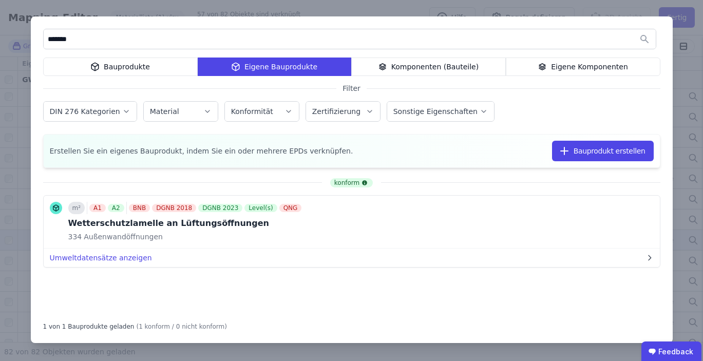
click at [29, 97] on div "******* Bauprodukte Eigene Bauprodukte Komponenten (Bauteile) Eigene Komponente…" at bounding box center [351, 180] width 703 height 361
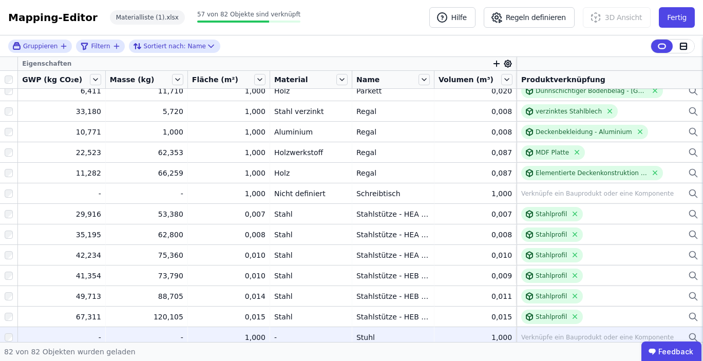
scroll to position [1220, 0]
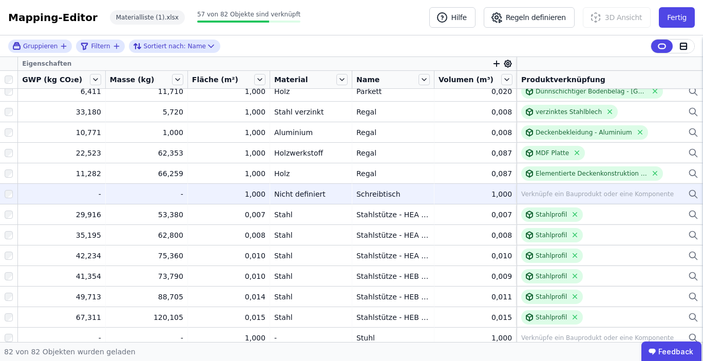
click at [548, 201] on td "Verknüpfe ein Bauprodukt oder eine Komponente Verknüpfe ein Bauprodukt oder ein…" at bounding box center [609, 193] width 186 height 21
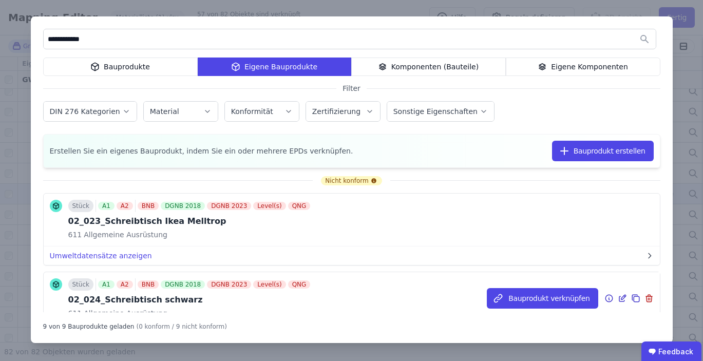
scroll to position [0, 0]
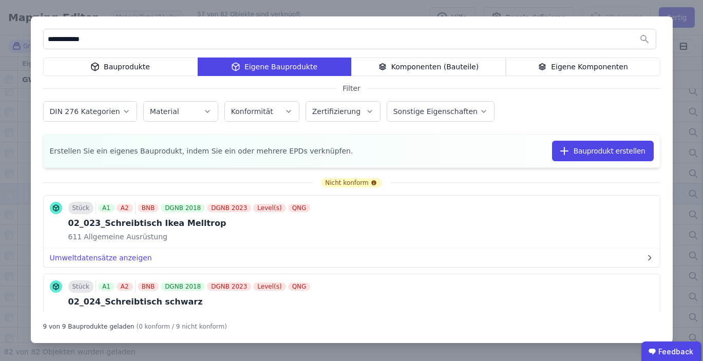
type input "**********"
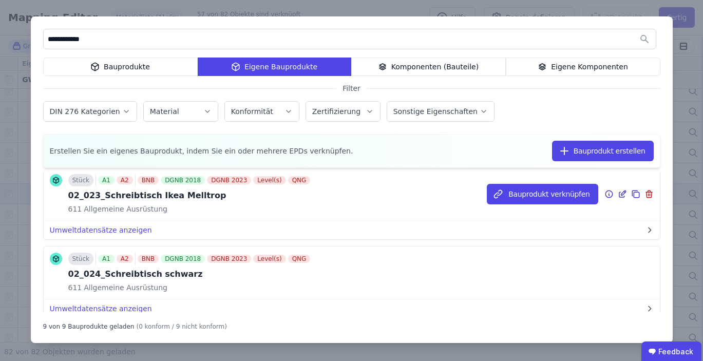
scroll to position [28, 0]
click at [93, 230] on button "Umweltdatensätze anzeigen" at bounding box center [352, 229] width 616 height 18
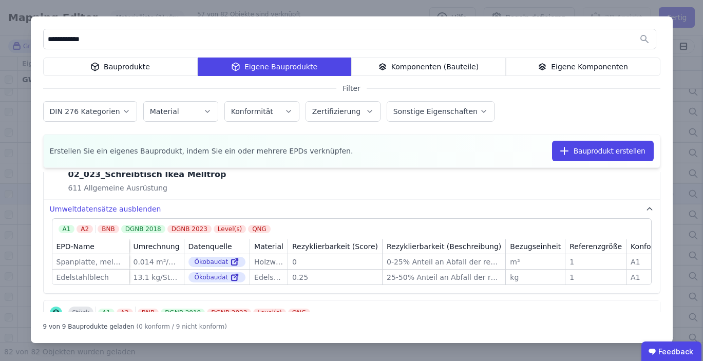
scroll to position [0, 0]
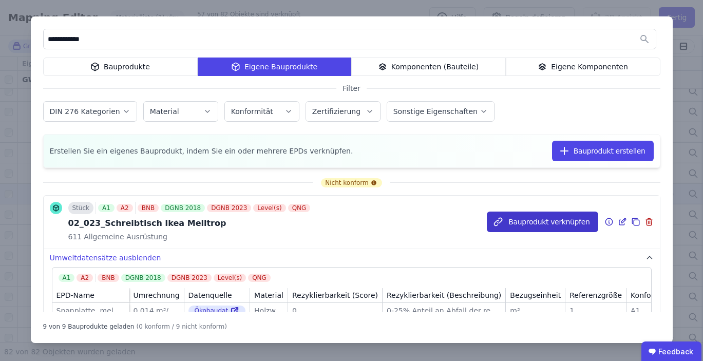
click at [527, 218] on button "Bauprodukt verknüpfen" at bounding box center [542, 221] width 111 height 21
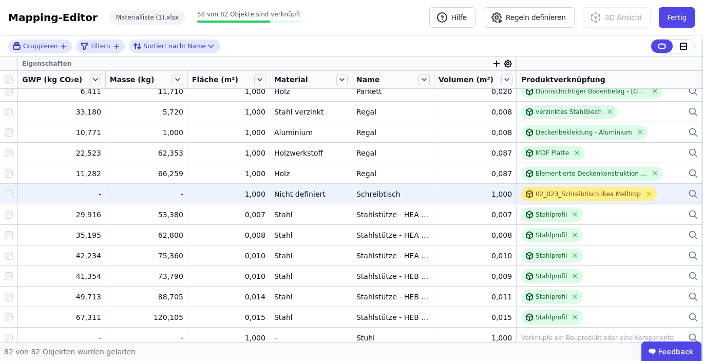
click at [548, 191] on div "02_023_Schreibtisch Ikea Melltrop" at bounding box center [587, 194] width 105 height 8
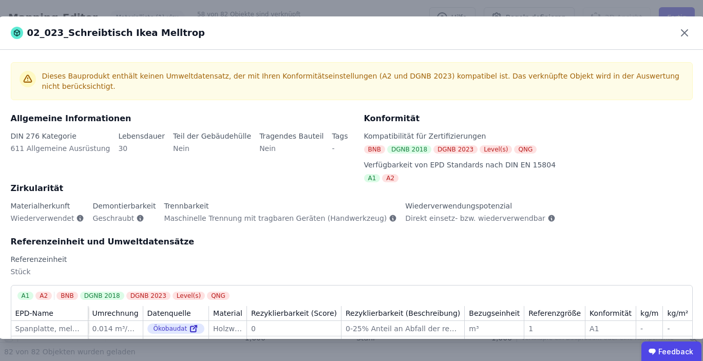
scroll to position [29, 0]
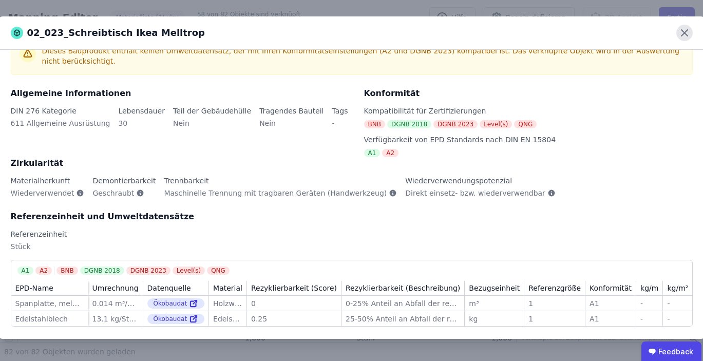
click at [683, 34] on icon at bounding box center [684, 33] width 6 height 6
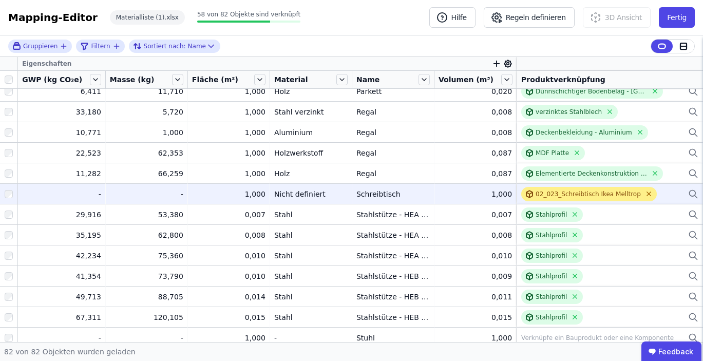
click at [647, 192] on icon at bounding box center [649, 194] width 4 height 4
click at [534, 192] on div "Verknüpfe ein Bauprodukt oder eine Komponente" at bounding box center [597, 194] width 152 height 8
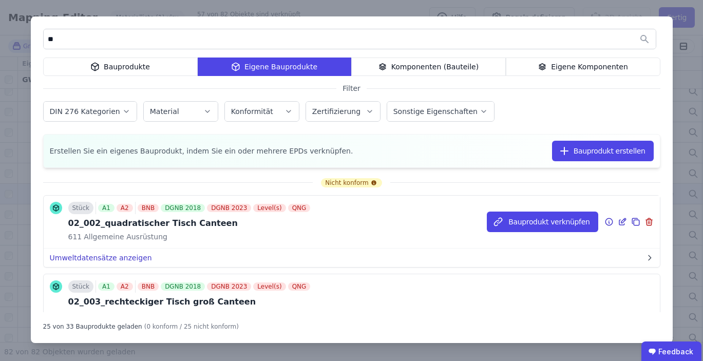
type input "*"
type input "******"
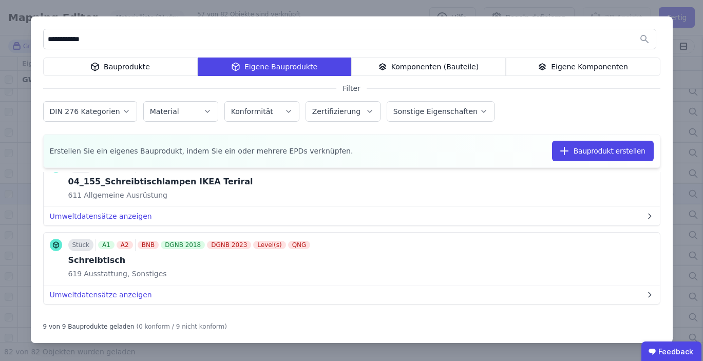
scroll to position [604, 0]
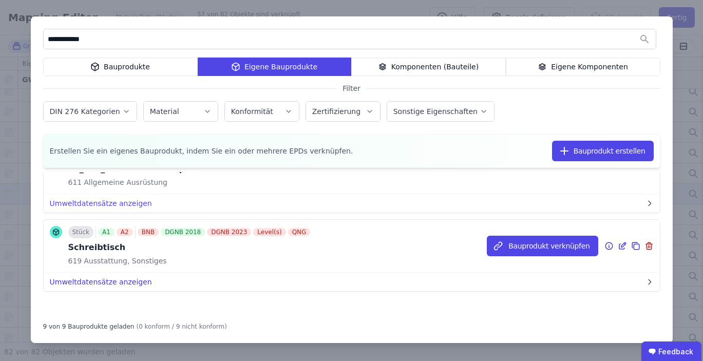
type input "**********"
click at [106, 286] on button "Umweltdatensätze anzeigen" at bounding box center [352, 282] width 616 height 18
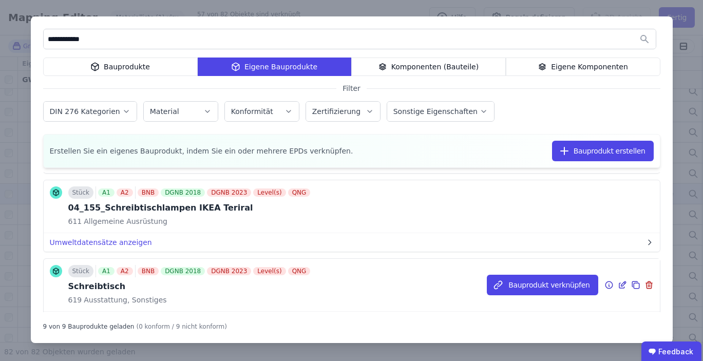
scroll to position [555, 0]
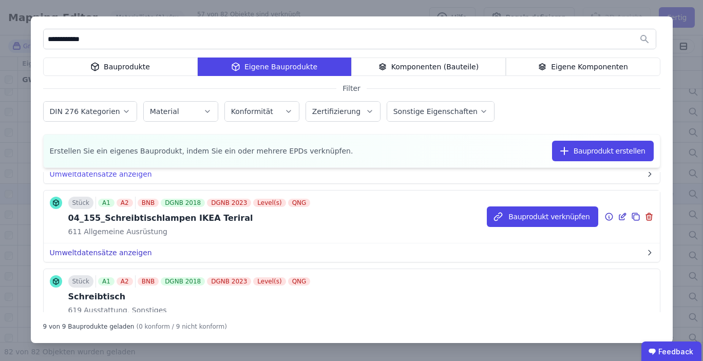
click at [128, 248] on button "Umweltdatensätze anzeigen" at bounding box center [352, 252] width 616 height 18
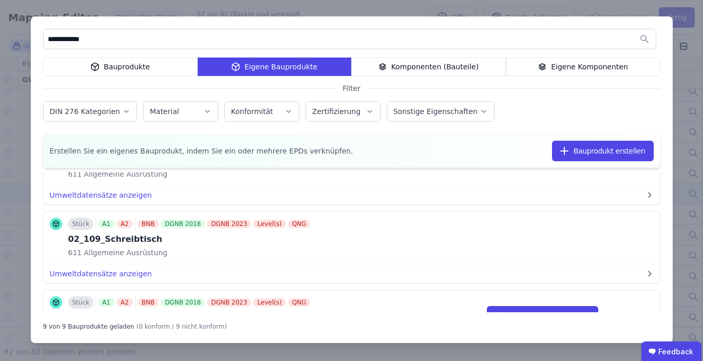
scroll to position [449, 0]
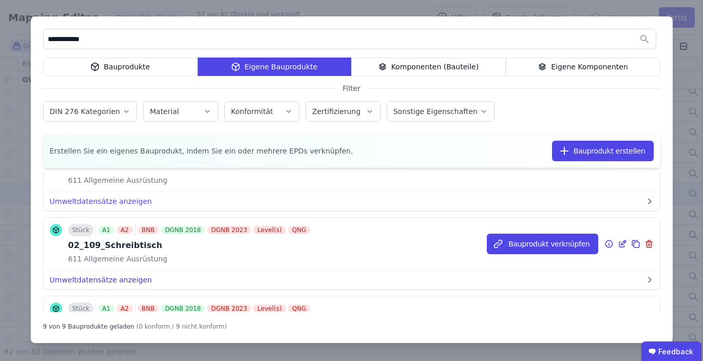
click at [125, 279] on button "Umweltdatensätze anzeigen" at bounding box center [352, 280] width 616 height 18
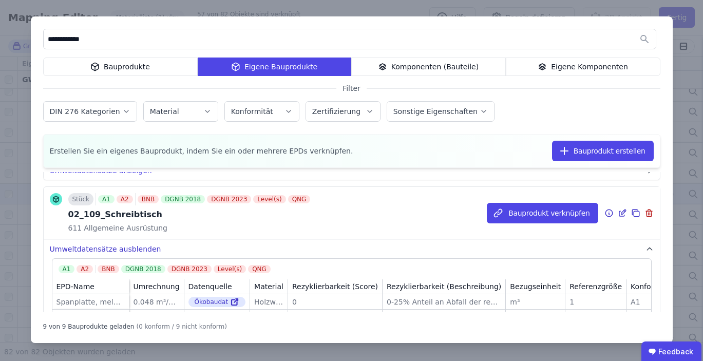
scroll to position [479, 0]
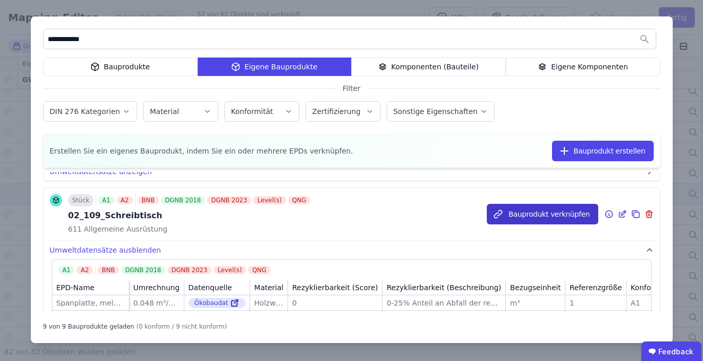
click at [530, 208] on button "Bauprodukt verknüpfen" at bounding box center [542, 214] width 111 height 21
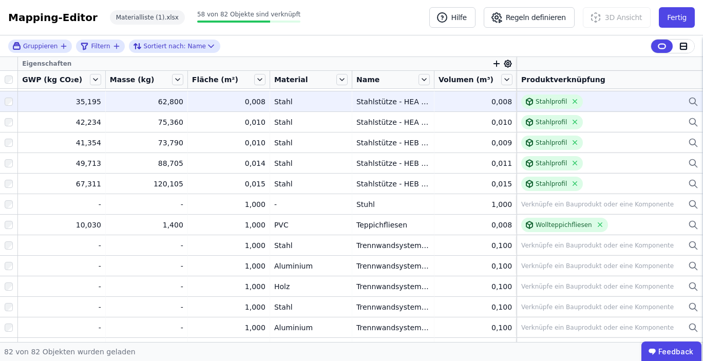
scroll to position [1362, 0]
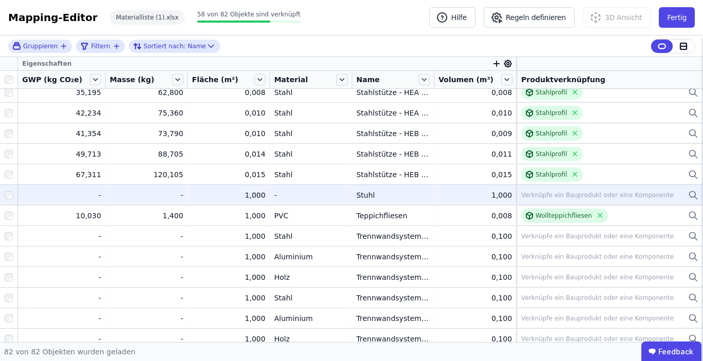
click at [545, 193] on div "Verknüpfe ein Bauprodukt oder eine Komponente" at bounding box center [597, 195] width 152 height 8
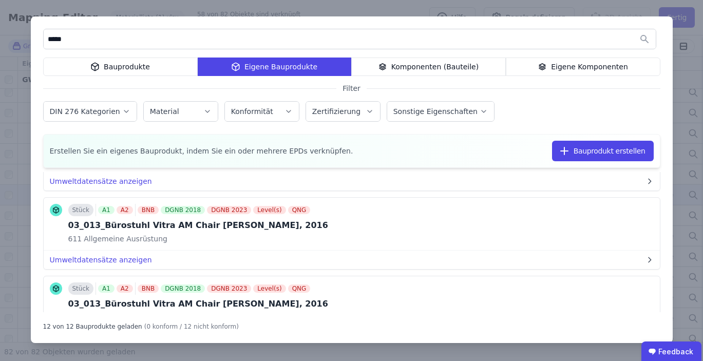
scroll to position [204, 0]
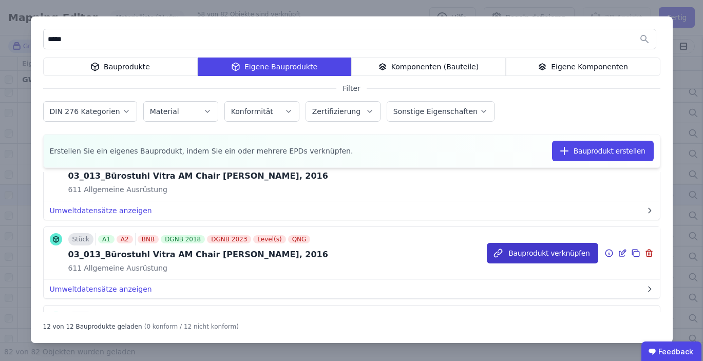
type input "*****"
click at [516, 253] on button "Bauprodukt verknüpfen" at bounding box center [542, 253] width 111 height 21
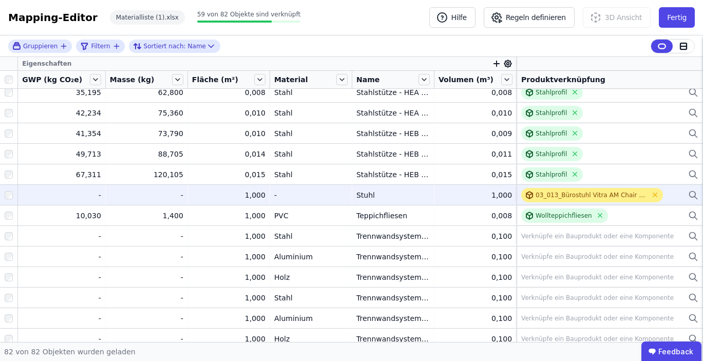
click at [535, 194] on div "03_013_Bürostuhl Vitra AM Chair Alberto Meda, 2016" at bounding box center [590, 195] width 111 height 8
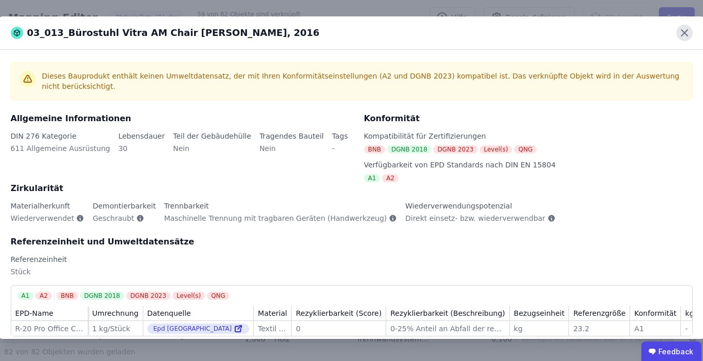
click at [689, 27] on icon at bounding box center [684, 33] width 16 height 16
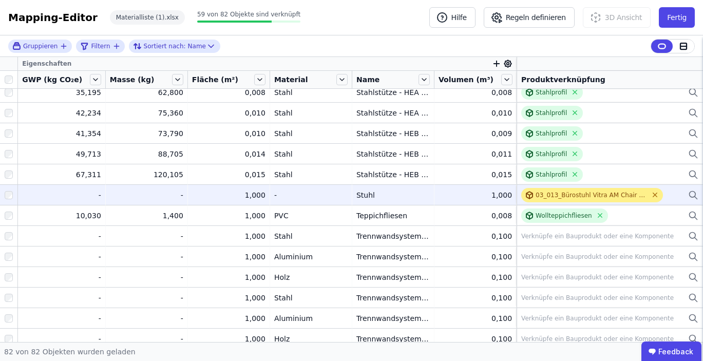
click at [652, 192] on icon at bounding box center [655, 195] width 8 height 8
click at [547, 197] on div "Verknüpfe ein Bauprodukt oder eine Komponente" at bounding box center [597, 195] width 152 height 8
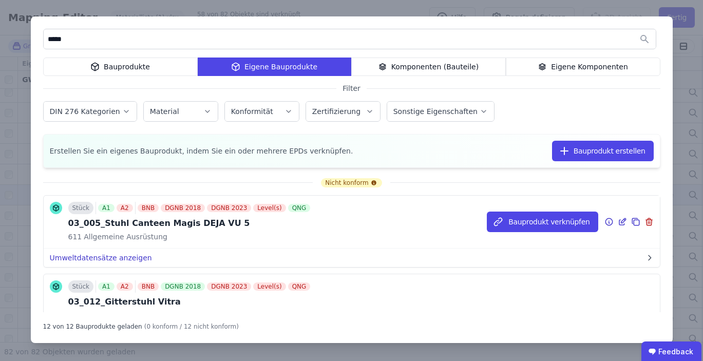
scroll to position [0, 0]
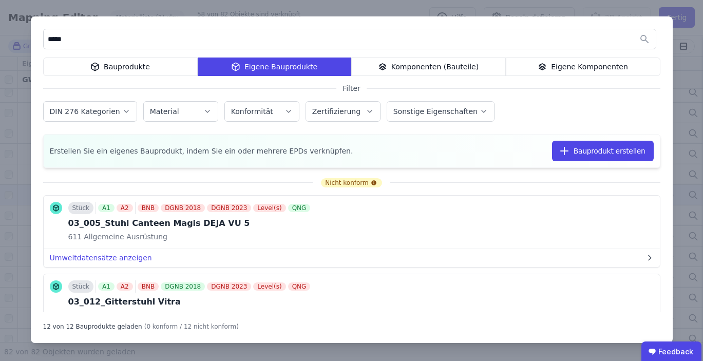
type input "*****"
click at [155, 67] on div "Bauprodukte" at bounding box center [120, 66] width 155 height 18
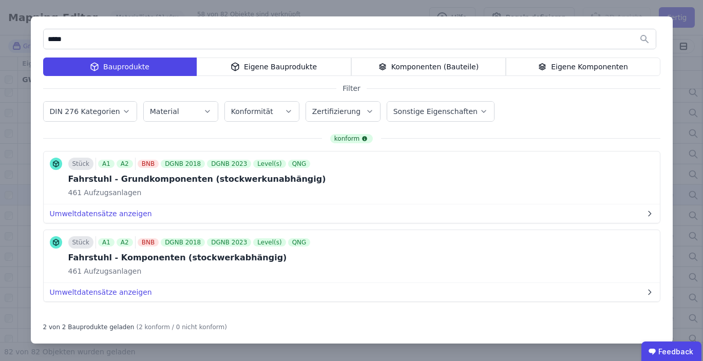
click at [273, 68] on div "Eigene Bauprodukte" at bounding box center [274, 66] width 155 height 18
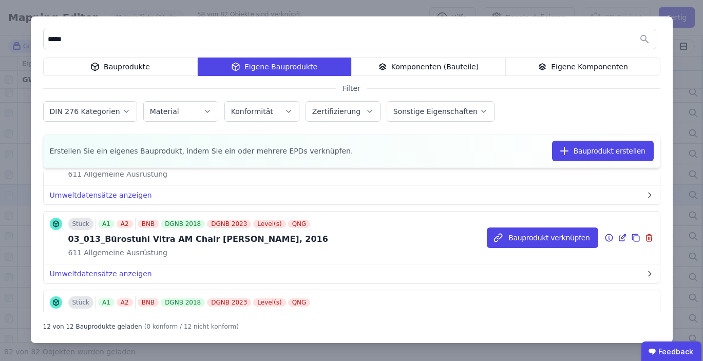
scroll to position [217, 0]
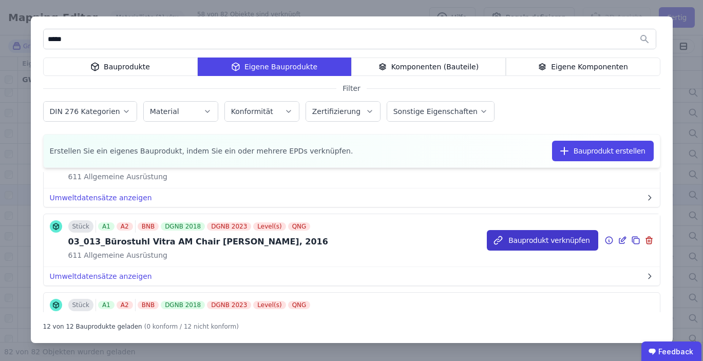
click at [523, 241] on button "Bauprodukt verknüpfen" at bounding box center [542, 240] width 111 height 21
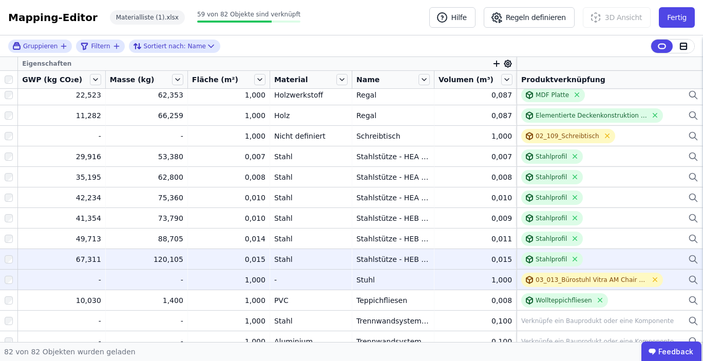
scroll to position [1261, 0]
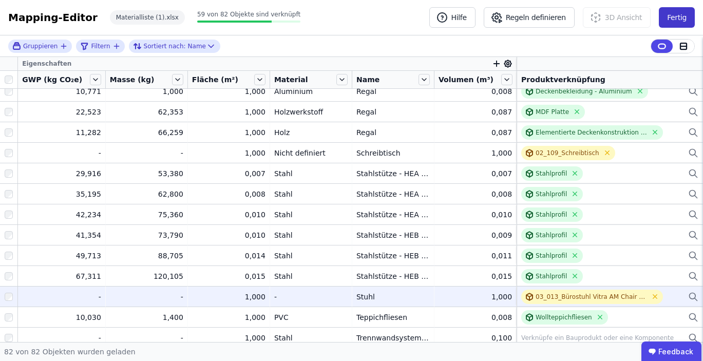
click at [678, 14] on button "Fertig" at bounding box center [677, 17] width 36 height 21
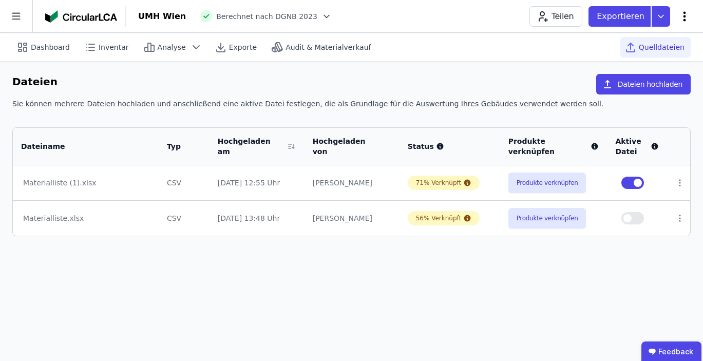
click at [687, 15] on icon at bounding box center [684, 16] width 12 height 12
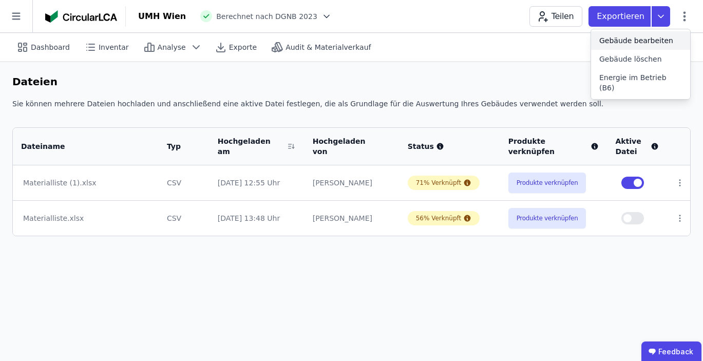
click at [620, 41] on span "Gebäude bearbeiten" at bounding box center [636, 40] width 74 height 10
select select "*"
select select "**********"
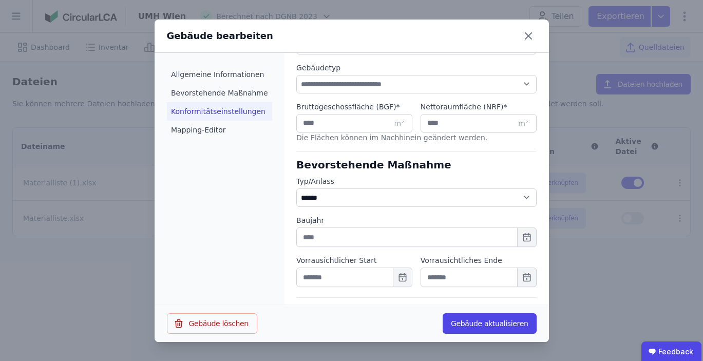
click at [226, 111] on li "Konformitätseinstellungen" at bounding box center [219, 111] width 105 height 18
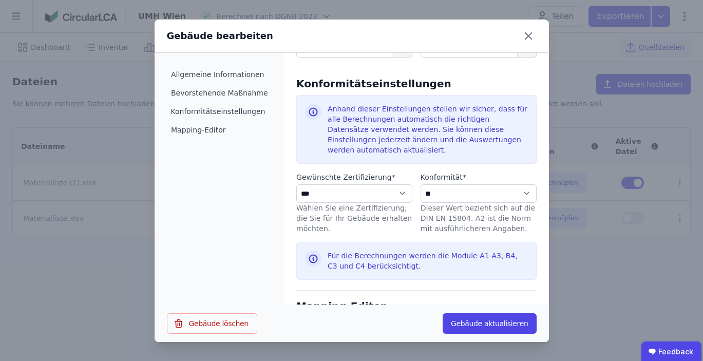
scroll to position [492, 0]
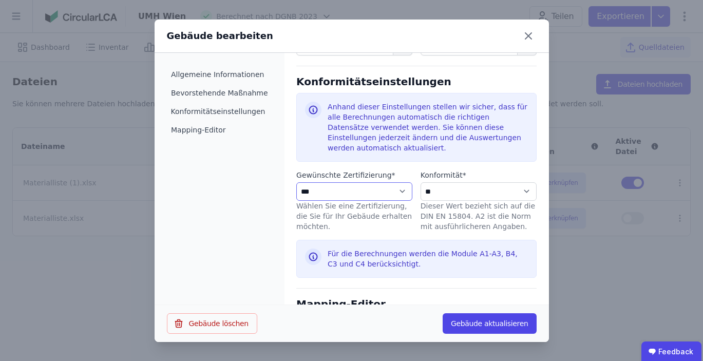
click at [392, 190] on select "**********" at bounding box center [354, 191] width 116 height 18
click at [445, 189] on select "**********" at bounding box center [478, 191] width 116 height 18
click at [357, 190] on select "**********" at bounding box center [354, 191] width 116 height 18
select select "**********"
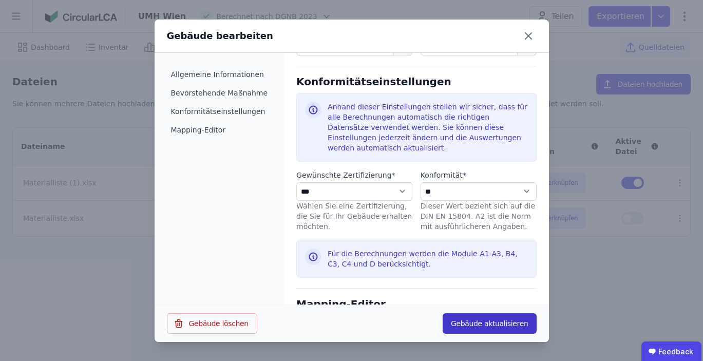
click at [475, 327] on button "Gebäude aktualisieren" at bounding box center [489, 323] width 94 height 21
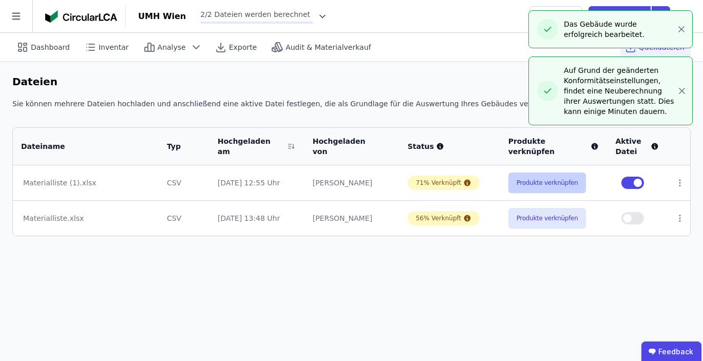
click at [523, 180] on button "Produkte verknüpfen" at bounding box center [547, 182] width 78 height 21
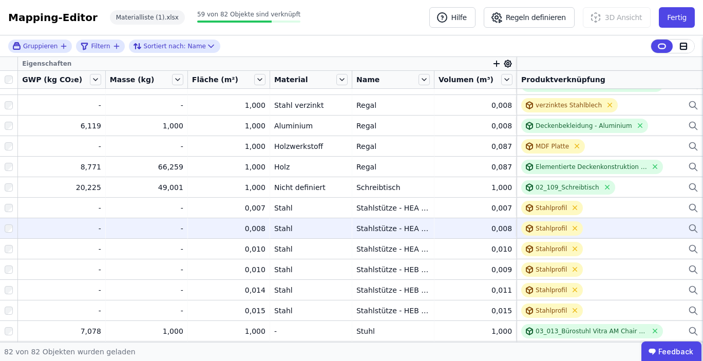
scroll to position [1226, 0]
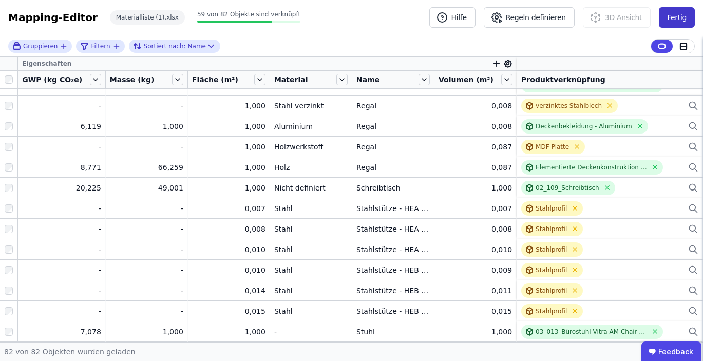
click at [671, 13] on button "Fertig" at bounding box center [677, 17] width 36 height 21
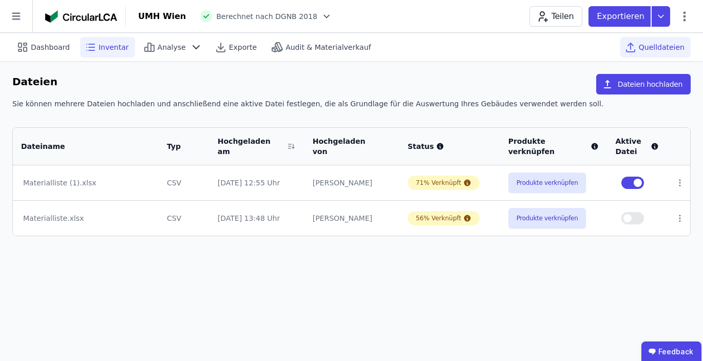
click at [107, 56] on div "Inventar" at bounding box center [107, 47] width 55 height 21
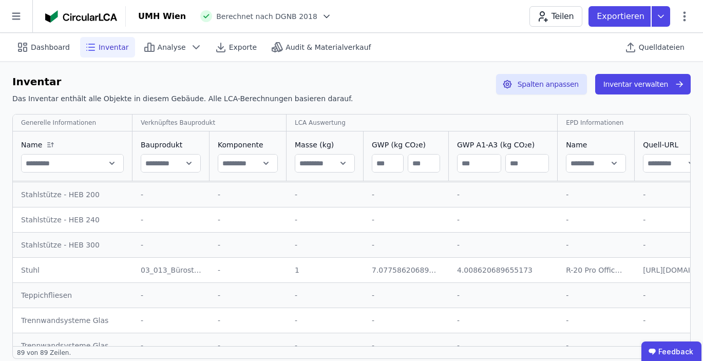
scroll to position [1884, 0]
